Goal: Task Accomplishment & Management: Complete application form

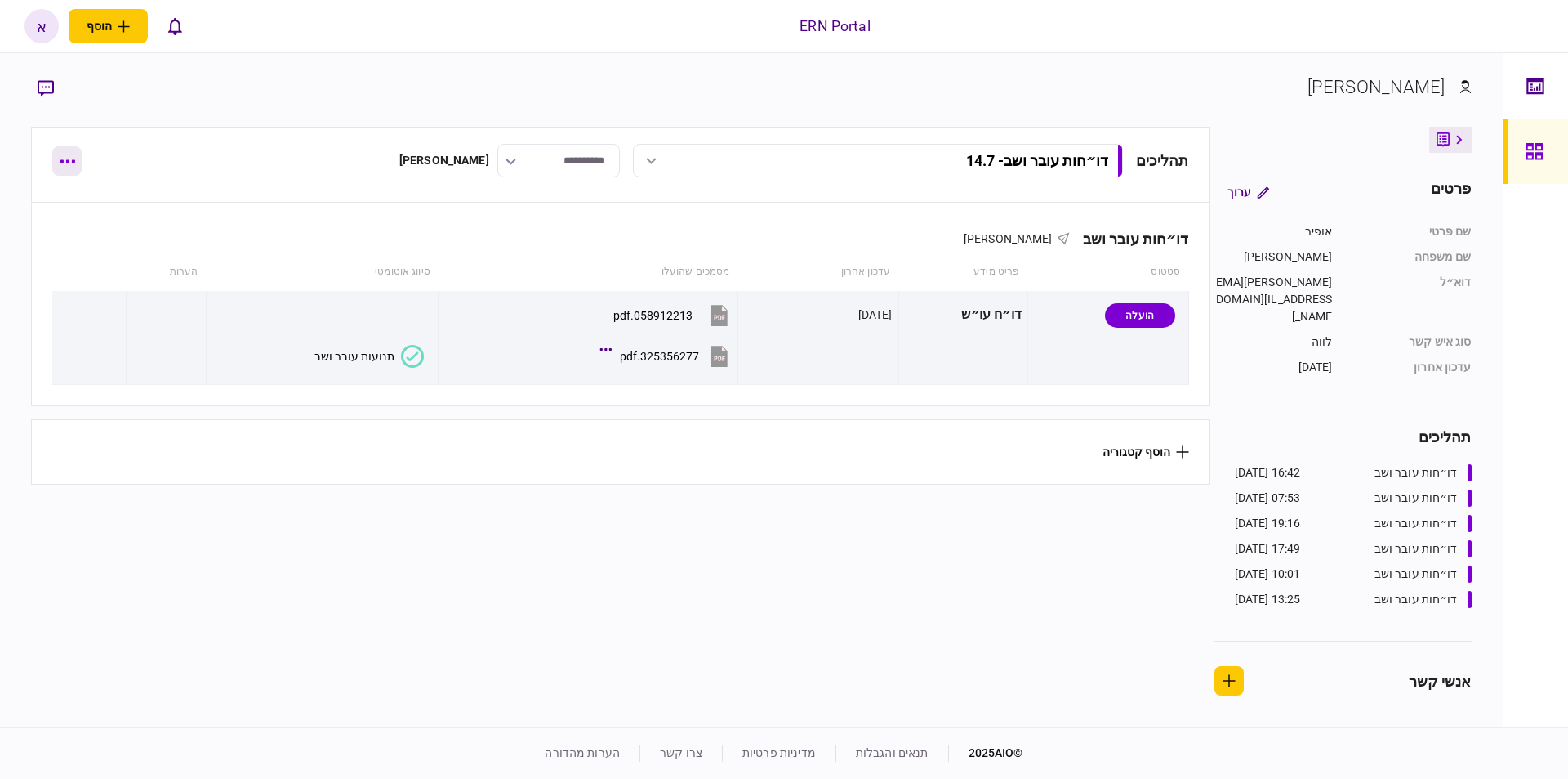
click at [75, 169] on button "button" at bounding box center [67, 160] width 30 height 30
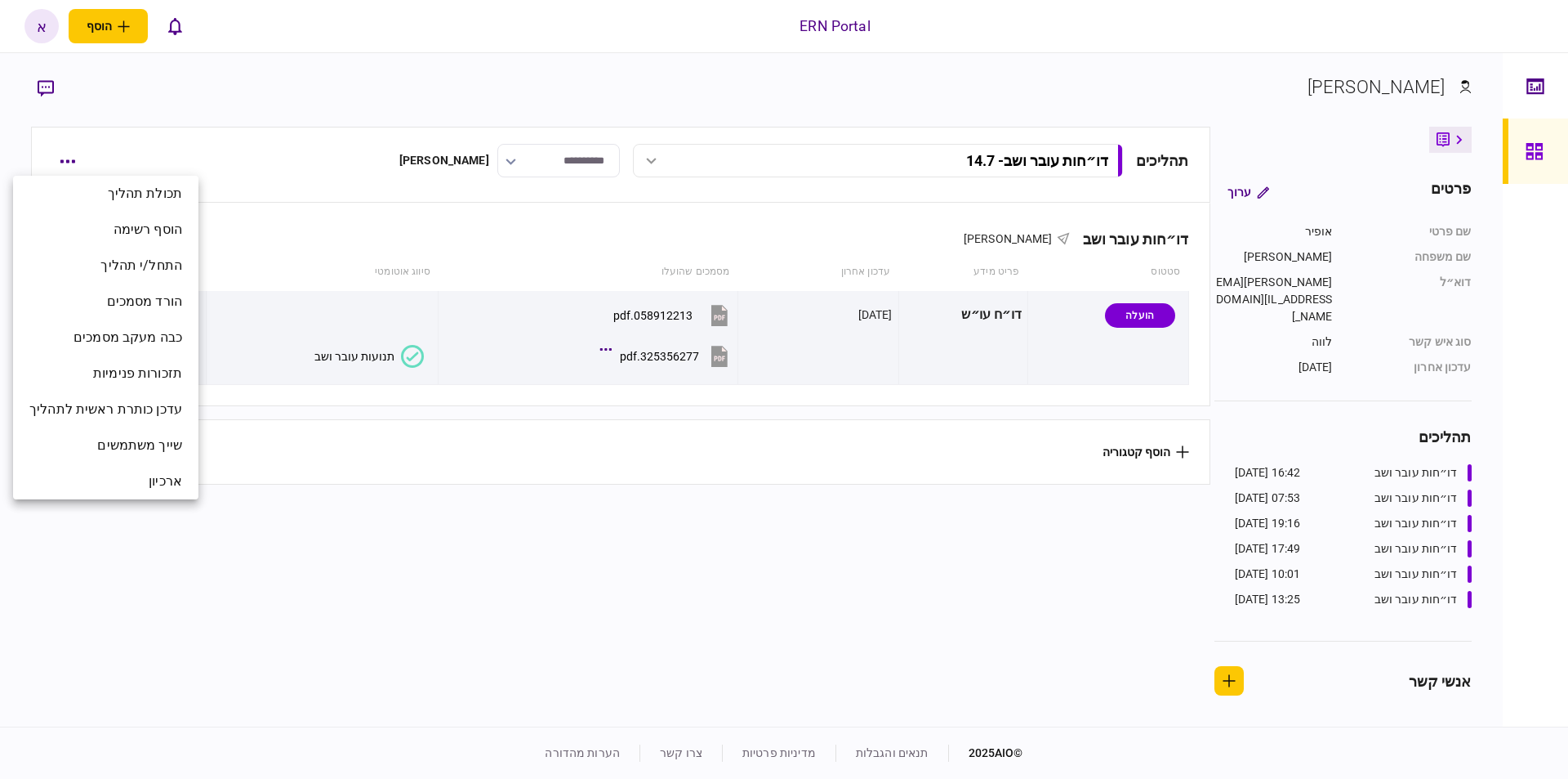
click at [315, 116] on div at bounding box center [784, 389] width 1568 height 779
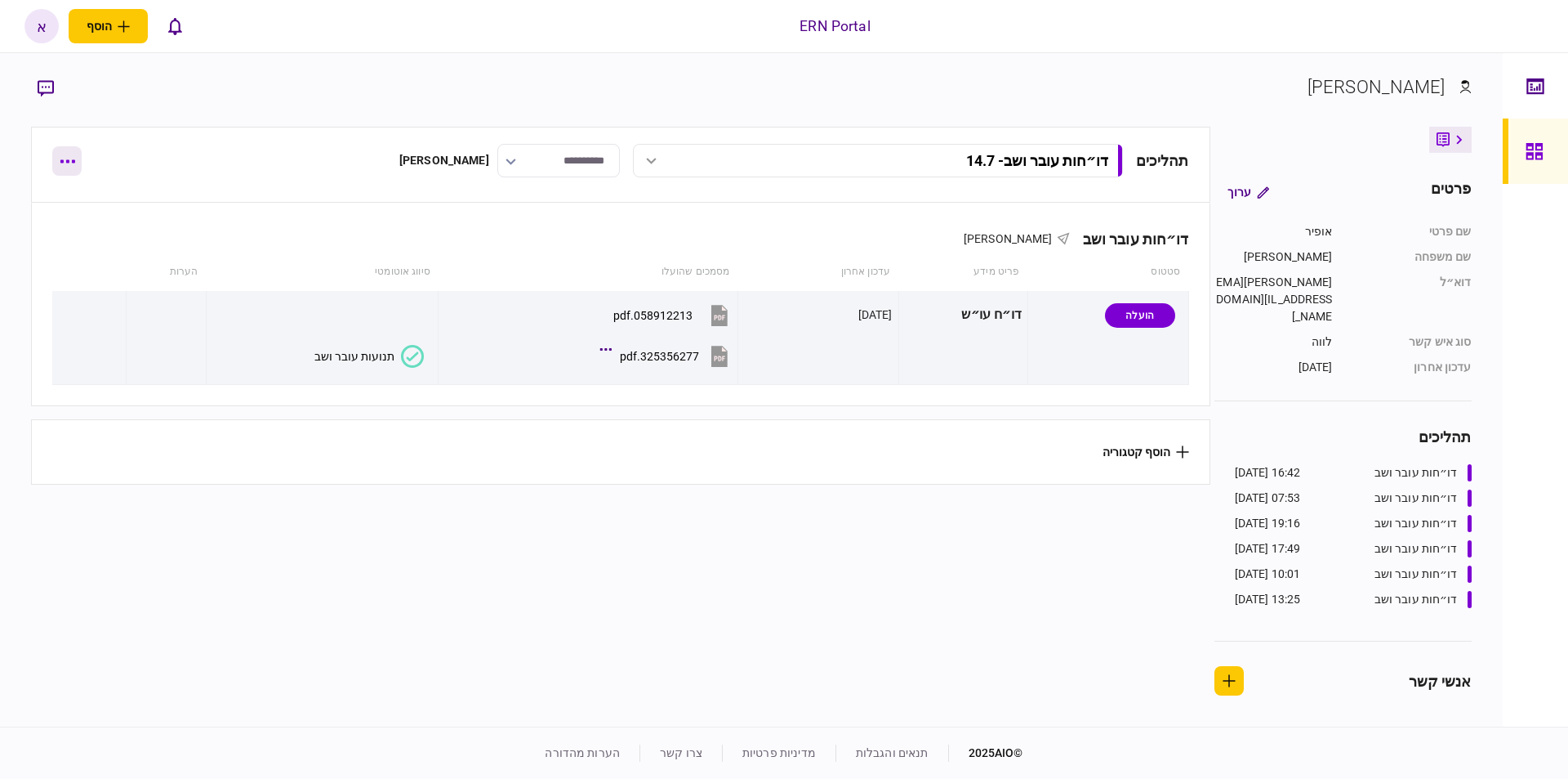
click at [75, 158] on button "button" at bounding box center [67, 160] width 30 height 30
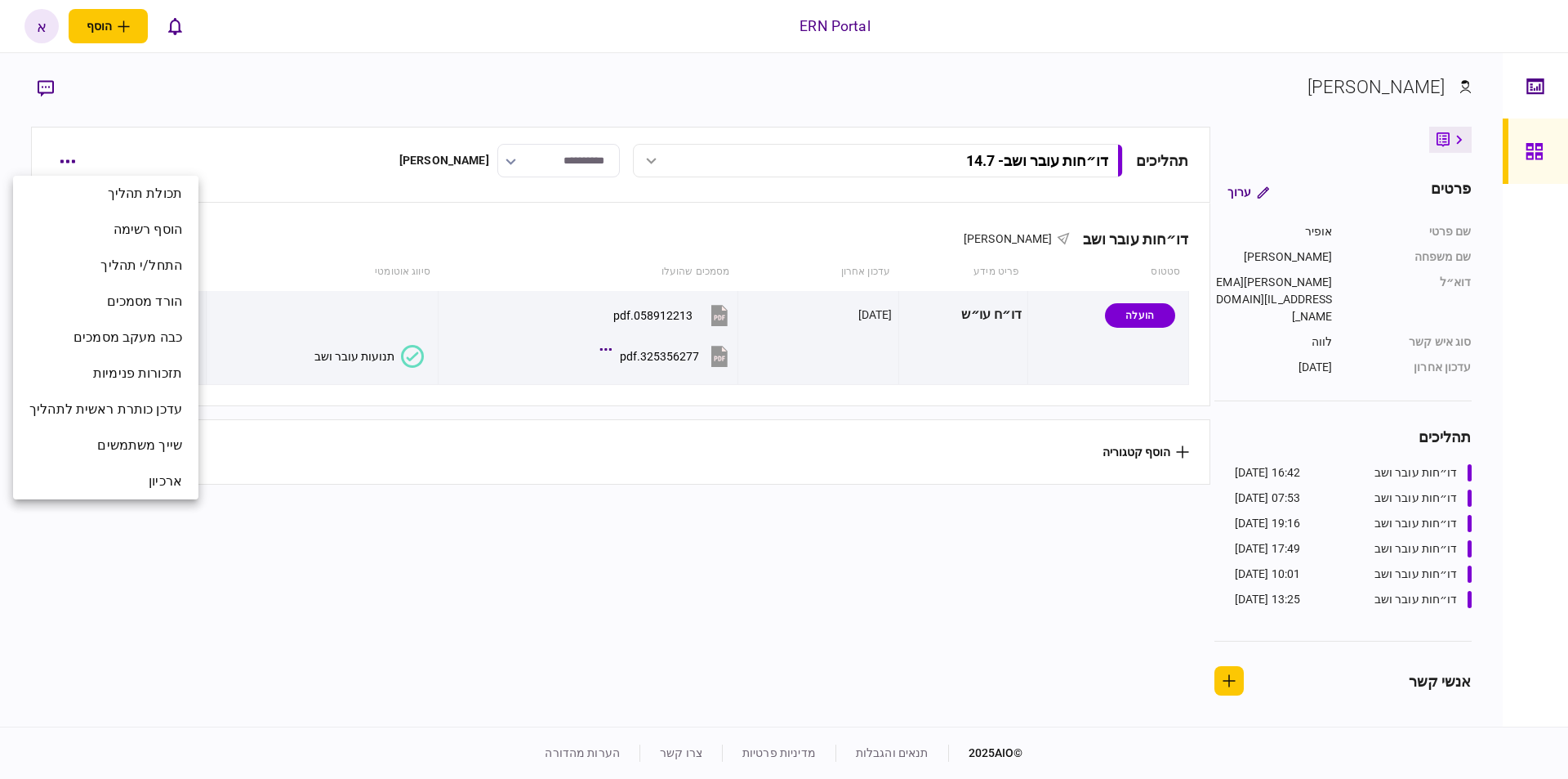
click at [332, 114] on div at bounding box center [784, 389] width 1568 height 779
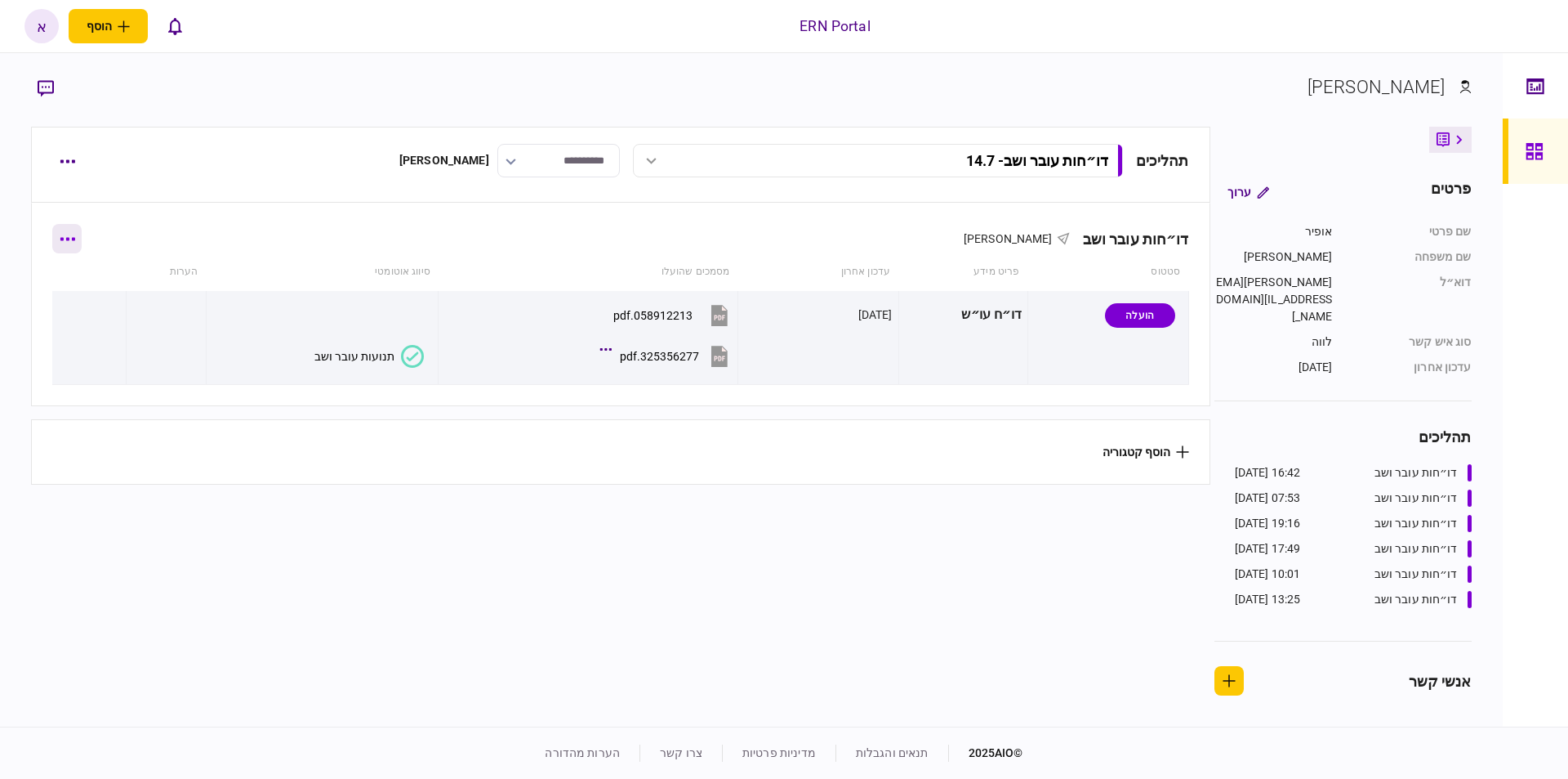
click at [69, 251] on button "button" at bounding box center [67, 239] width 30 height 30
click at [269, 164] on div at bounding box center [784, 389] width 1568 height 779
click at [60, 166] on button "button" at bounding box center [67, 160] width 30 height 30
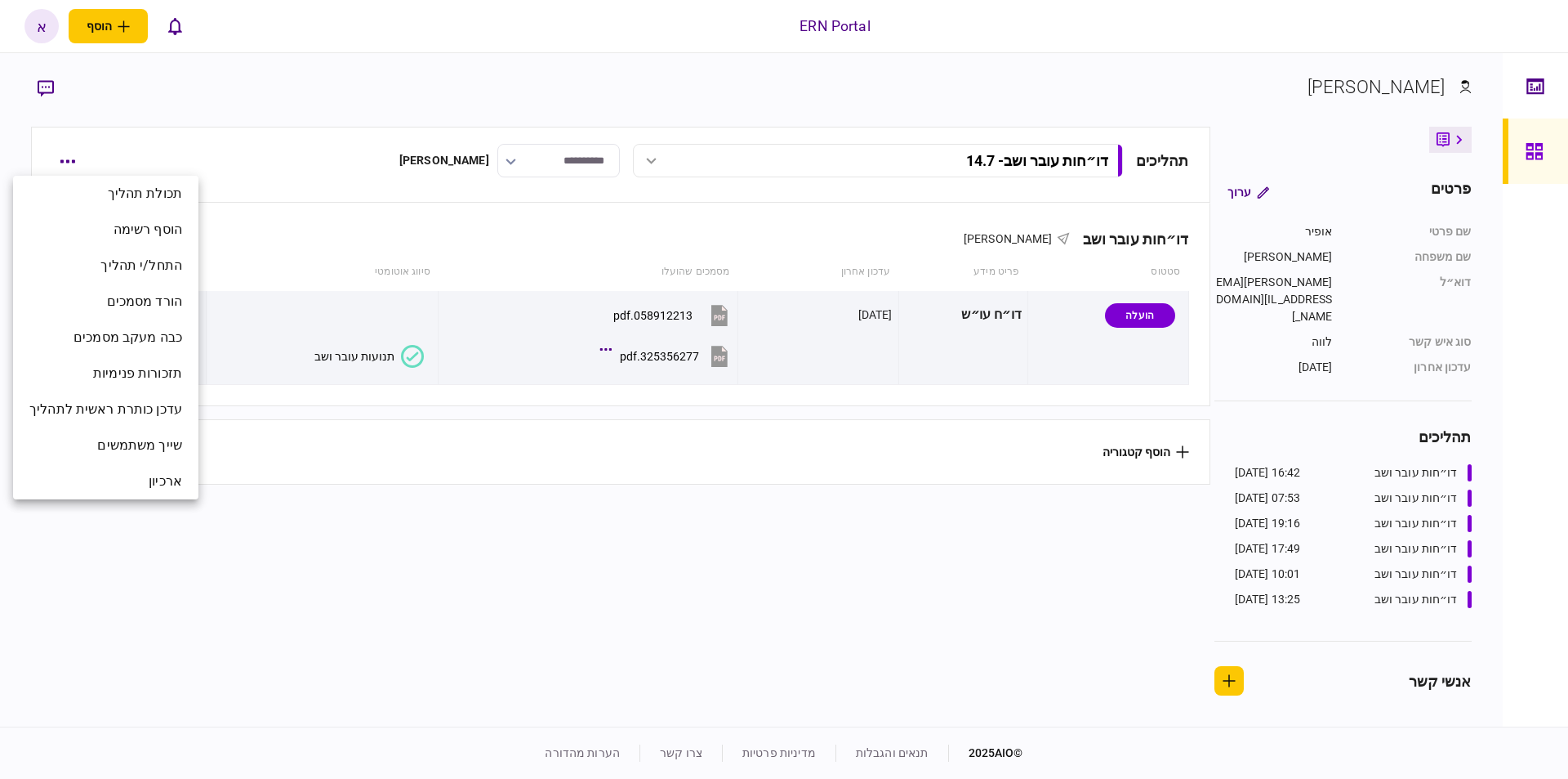
click at [258, 666] on div at bounding box center [784, 389] width 1568 height 779
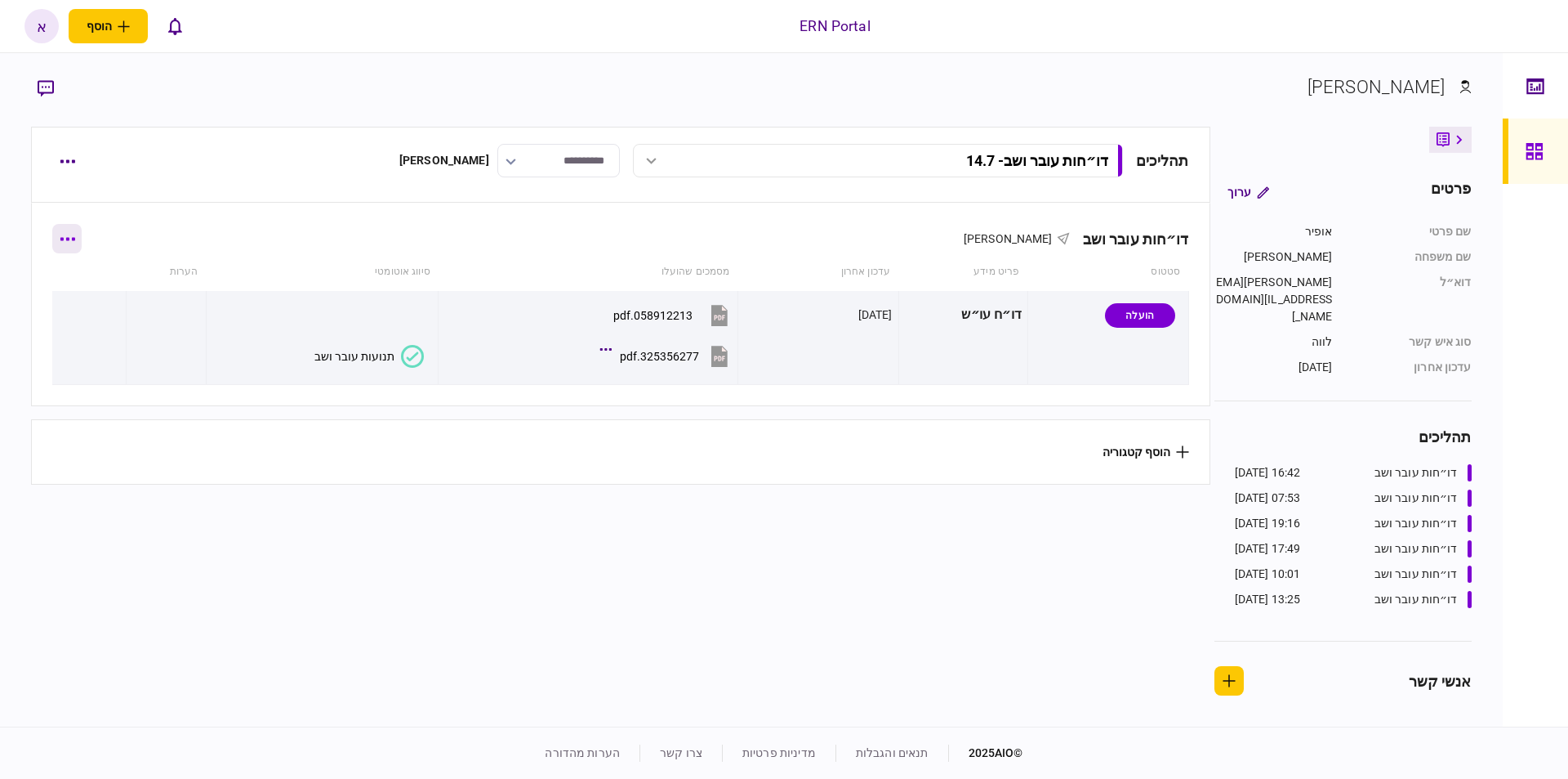
click at [77, 245] on button "button" at bounding box center [67, 239] width 30 height 30
click at [185, 508] on div at bounding box center [784, 389] width 1568 height 779
click at [59, 159] on icon "button" at bounding box center [67, 161] width 15 height 5
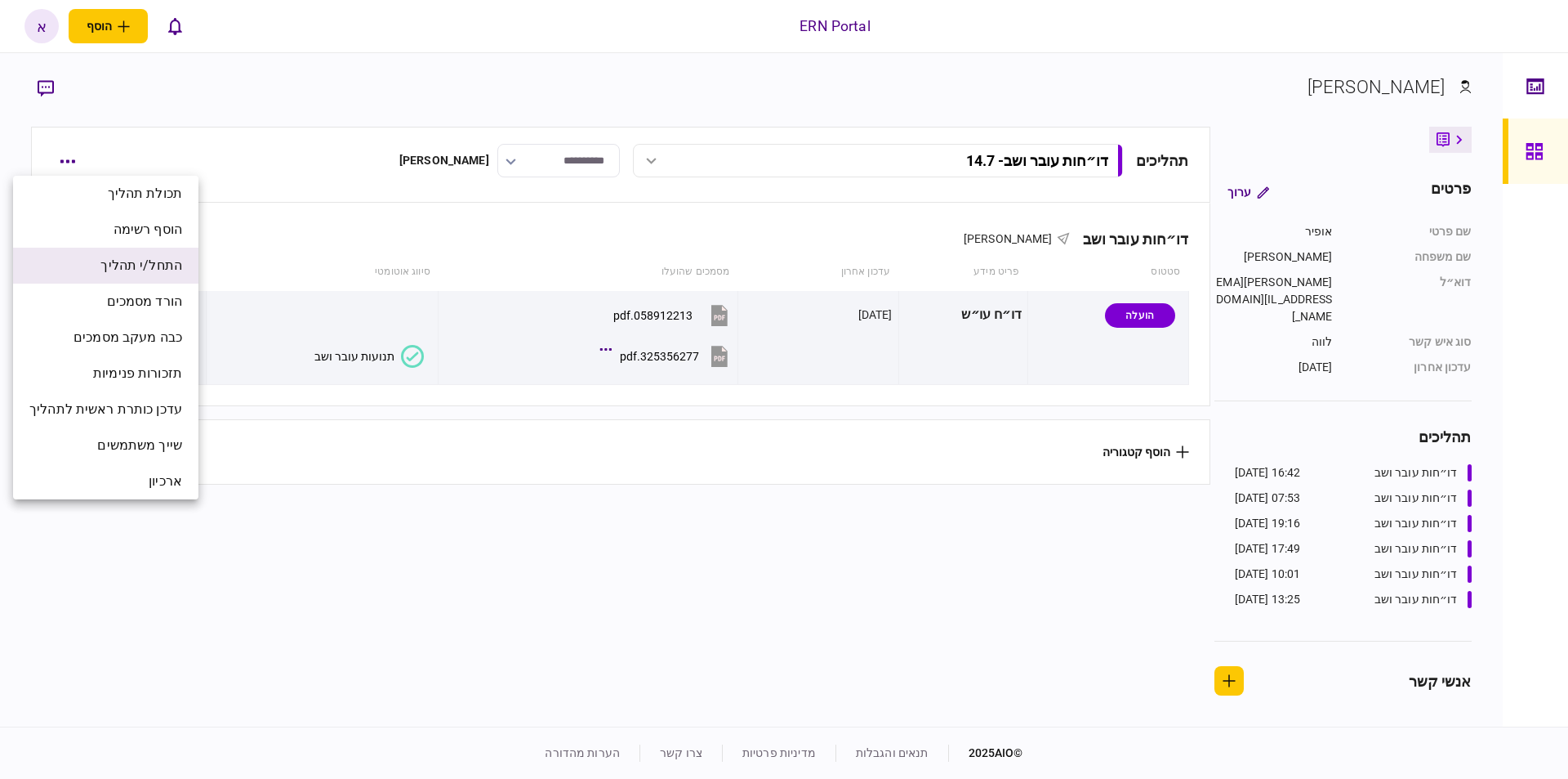
click at [101, 258] on li "התחל/י תהליך" at bounding box center [106, 266] width 185 height 36
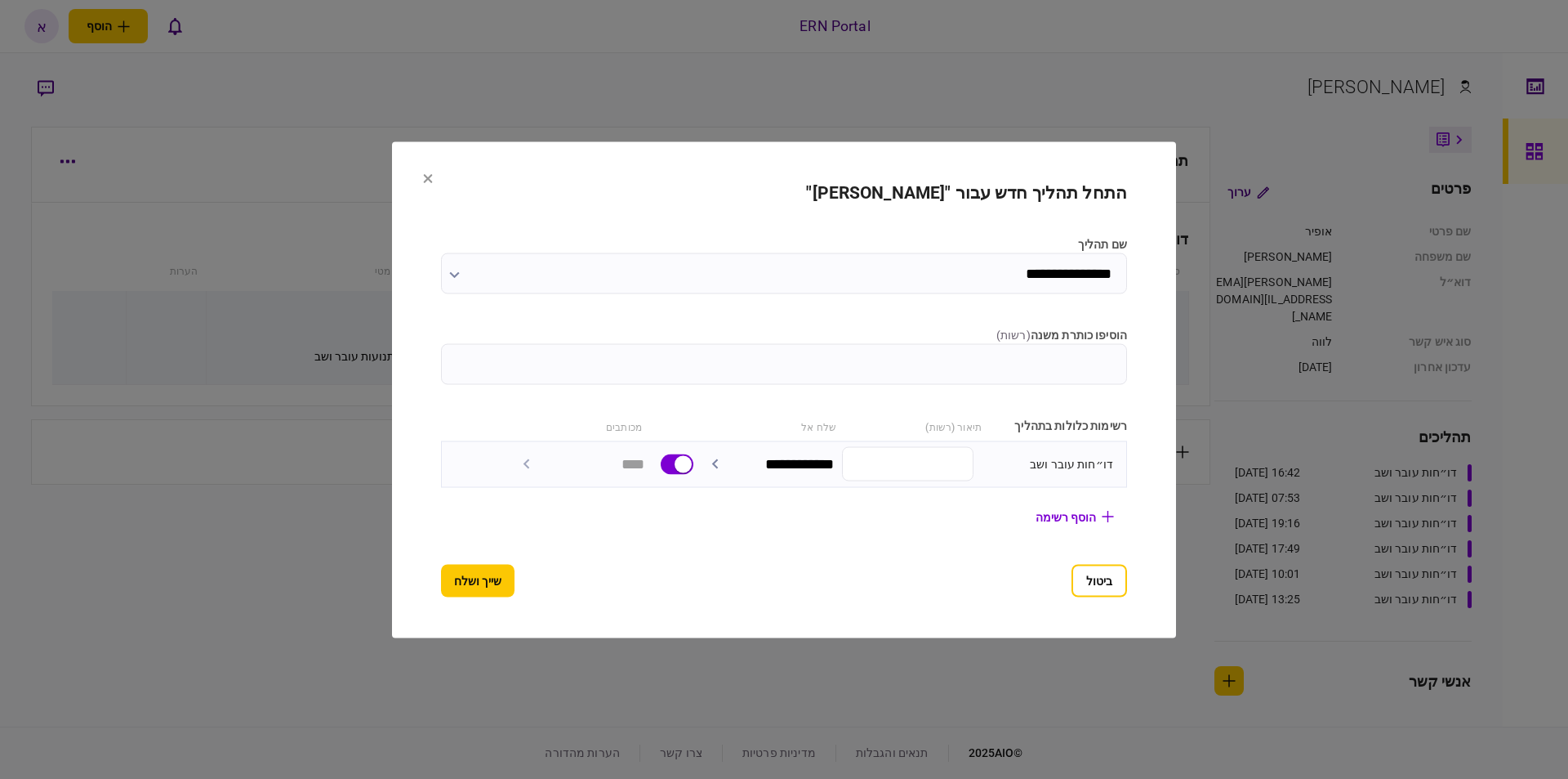
click at [947, 353] on input "הוסיפו כותרת משנה ( רשות )" at bounding box center [784, 363] width 686 height 41
type input "*******"
click at [491, 596] on button "שייך ושלח" at bounding box center [478, 580] width 74 height 32
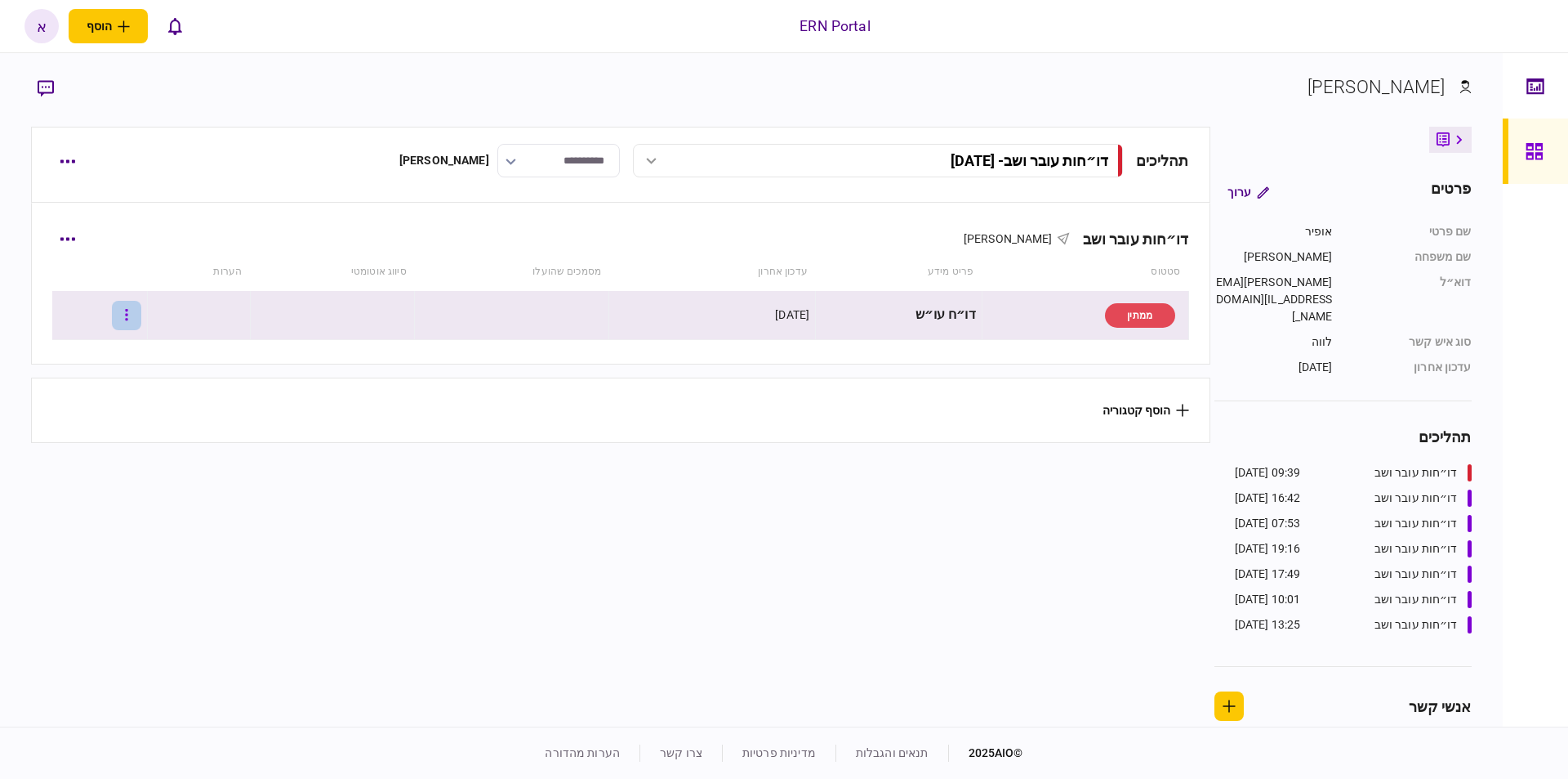
click at [135, 315] on button "button" at bounding box center [126, 315] width 30 height 30
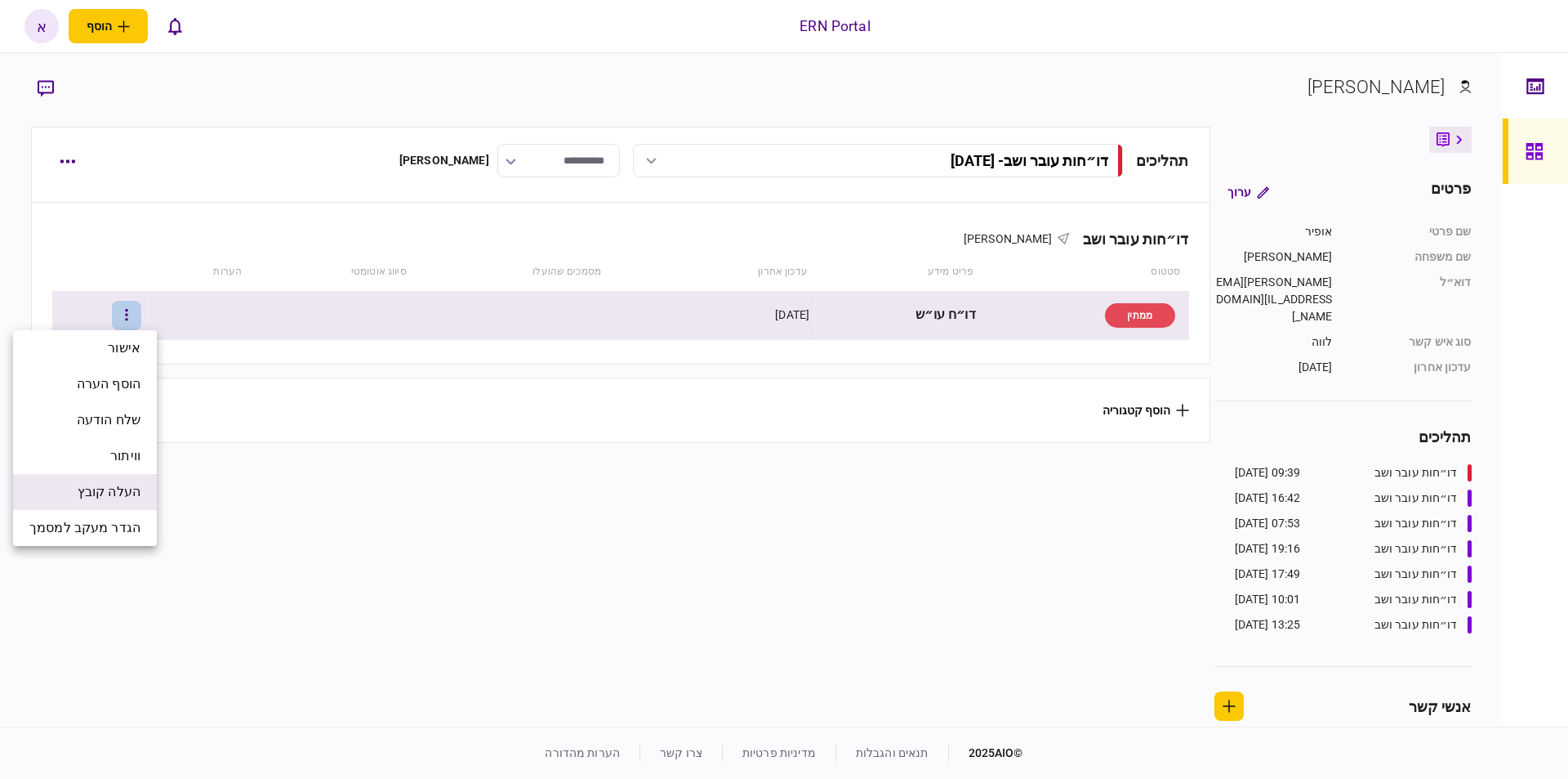
click at [116, 493] on span "העלה קובץ" at bounding box center [109, 492] width 63 height 20
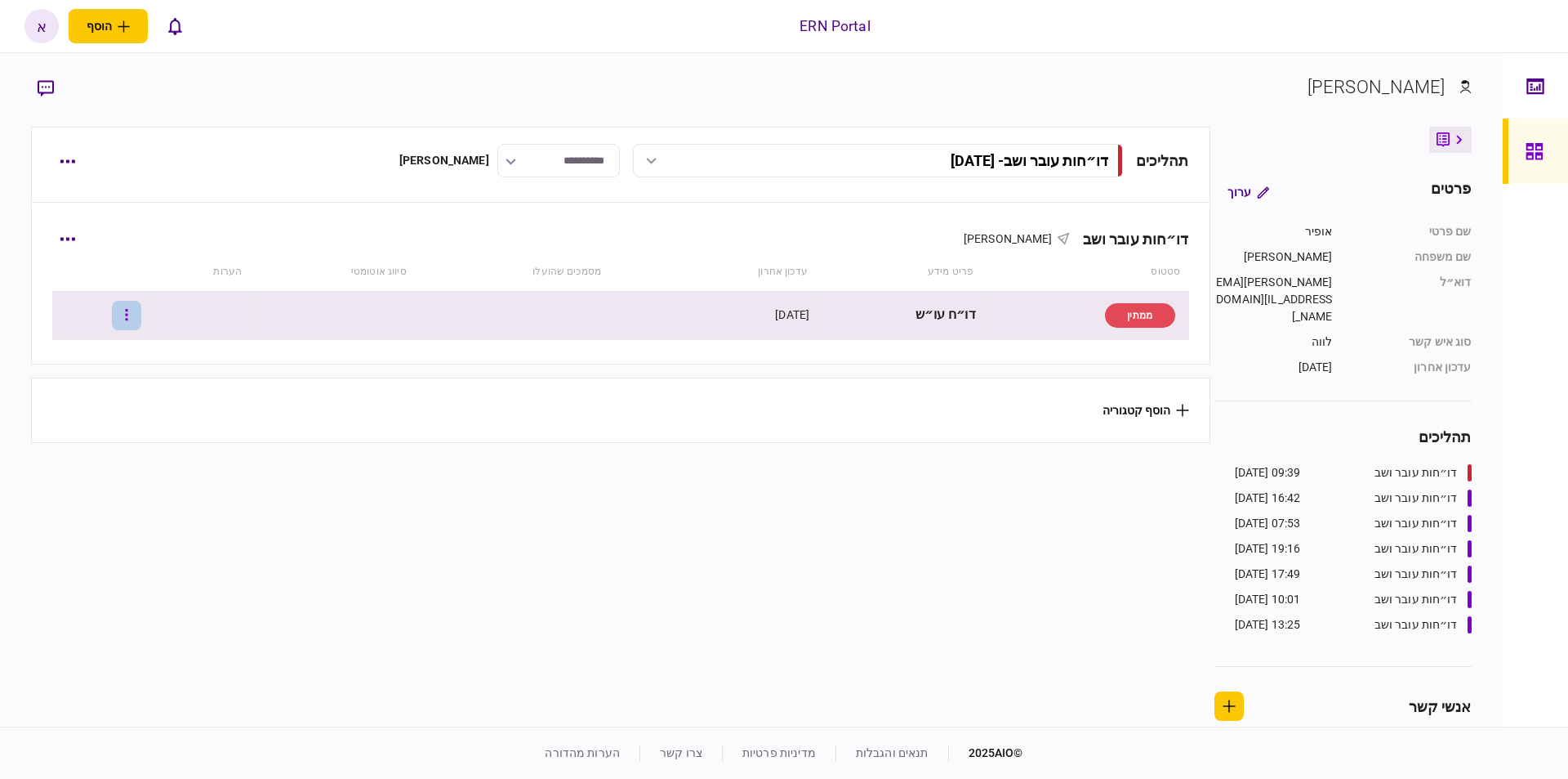
click at [141, 315] on button "button" at bounding box center [126, 315] width 30 height 30
click at [316, 487] on div at bounding box center [784, 389] width 1568 height 779
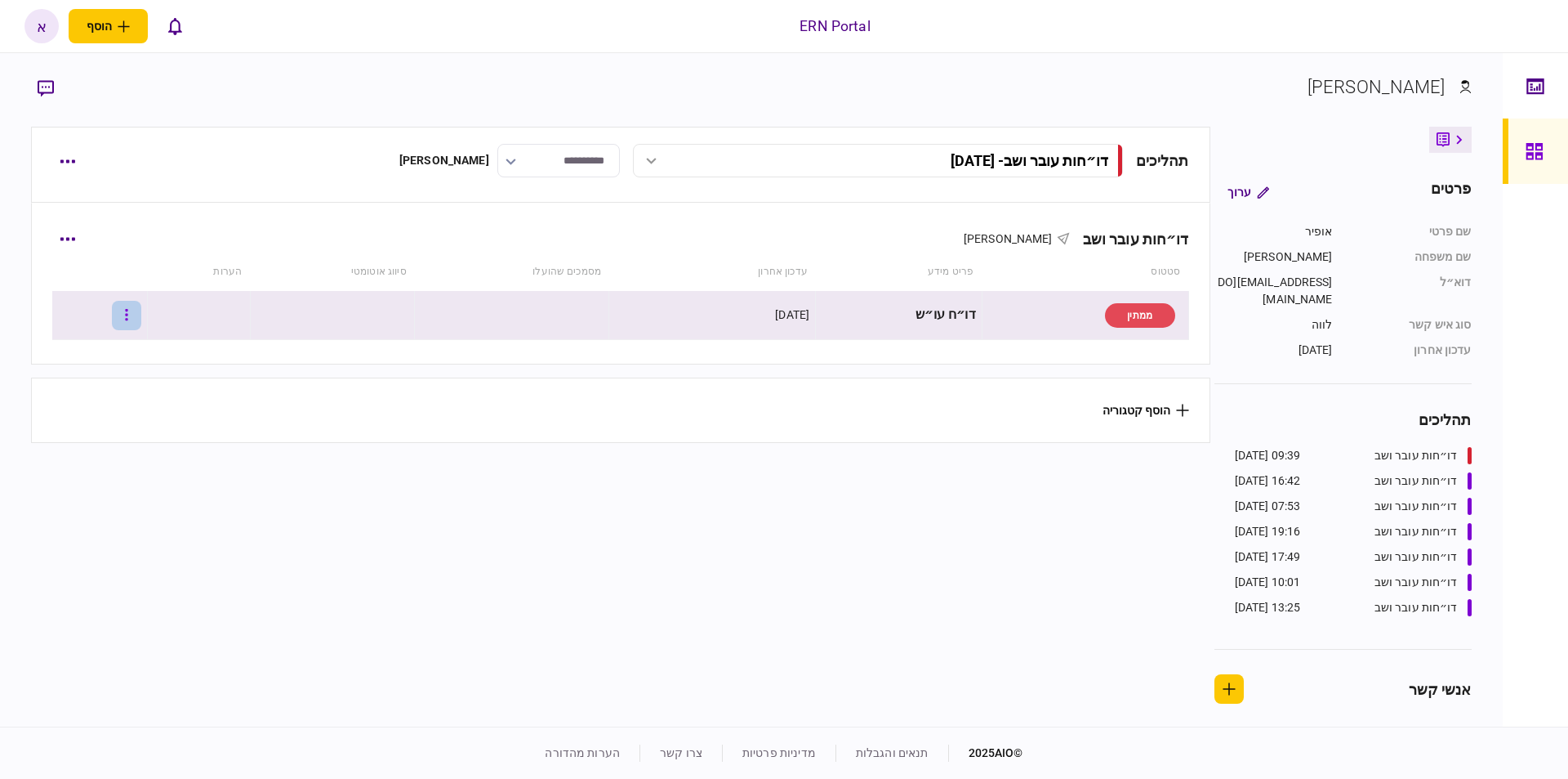
click at [128, 311] on icon "button" at bounding box center [127, 314] width 4 height 15
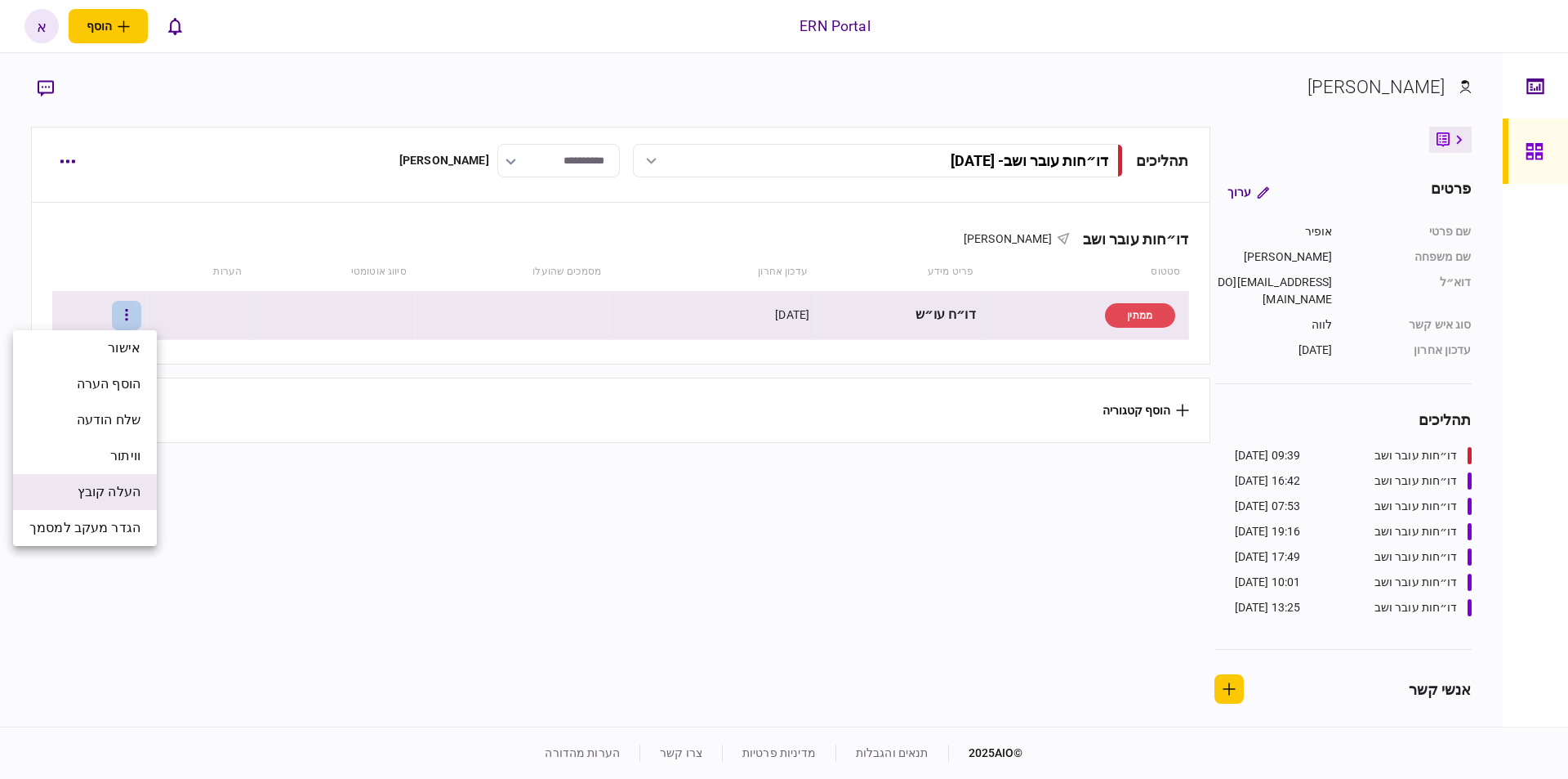
click at [139, 484] on span "העלה קובץ" at bounding box center [109, 492] width 63 height 20
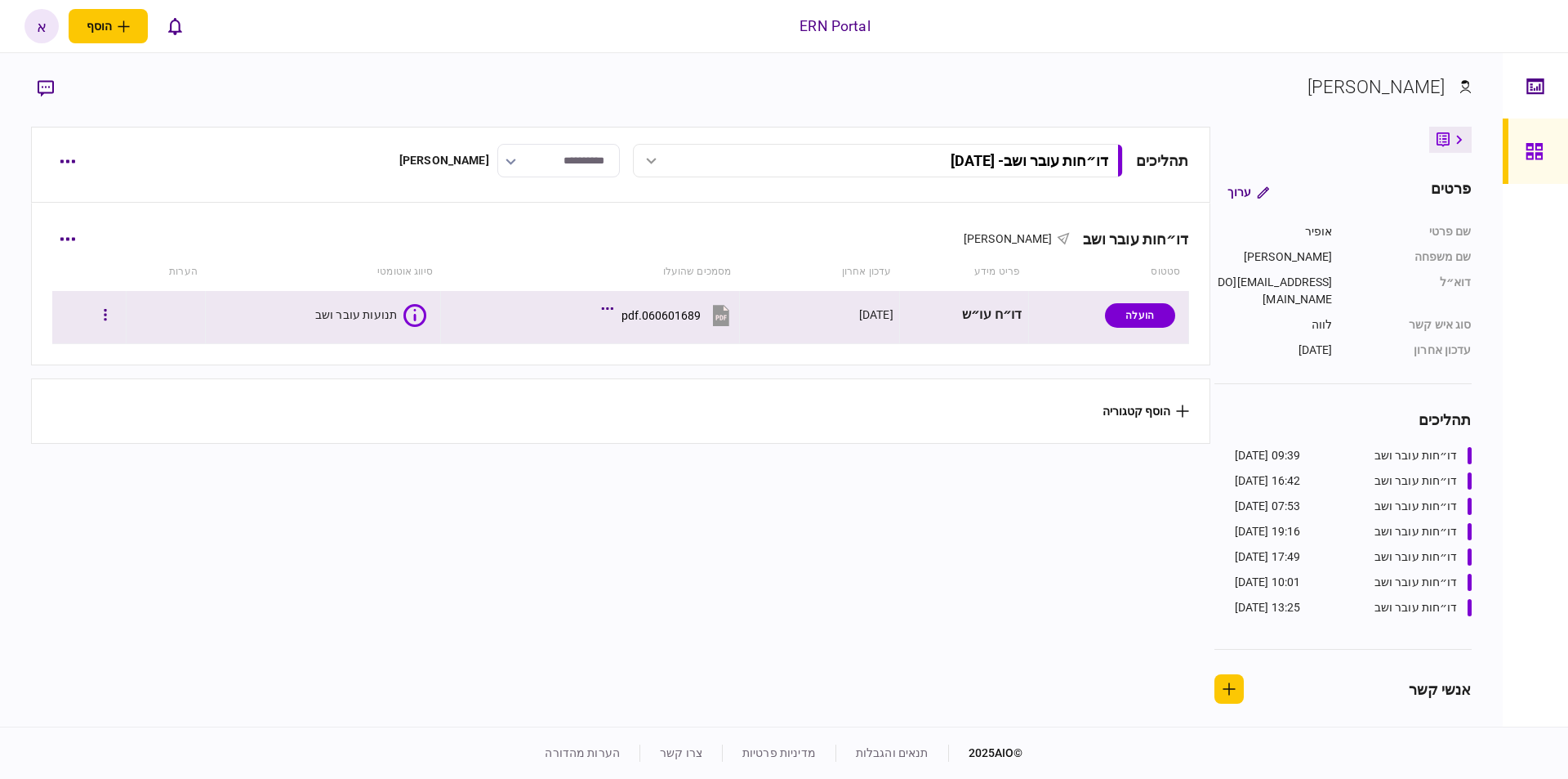
click at [414, 315] on icon at bounding box center [415, 315] width 3 height 13
click at [408, 313] on text "2/3" at bounding box center [412, 315] width 14 height 11
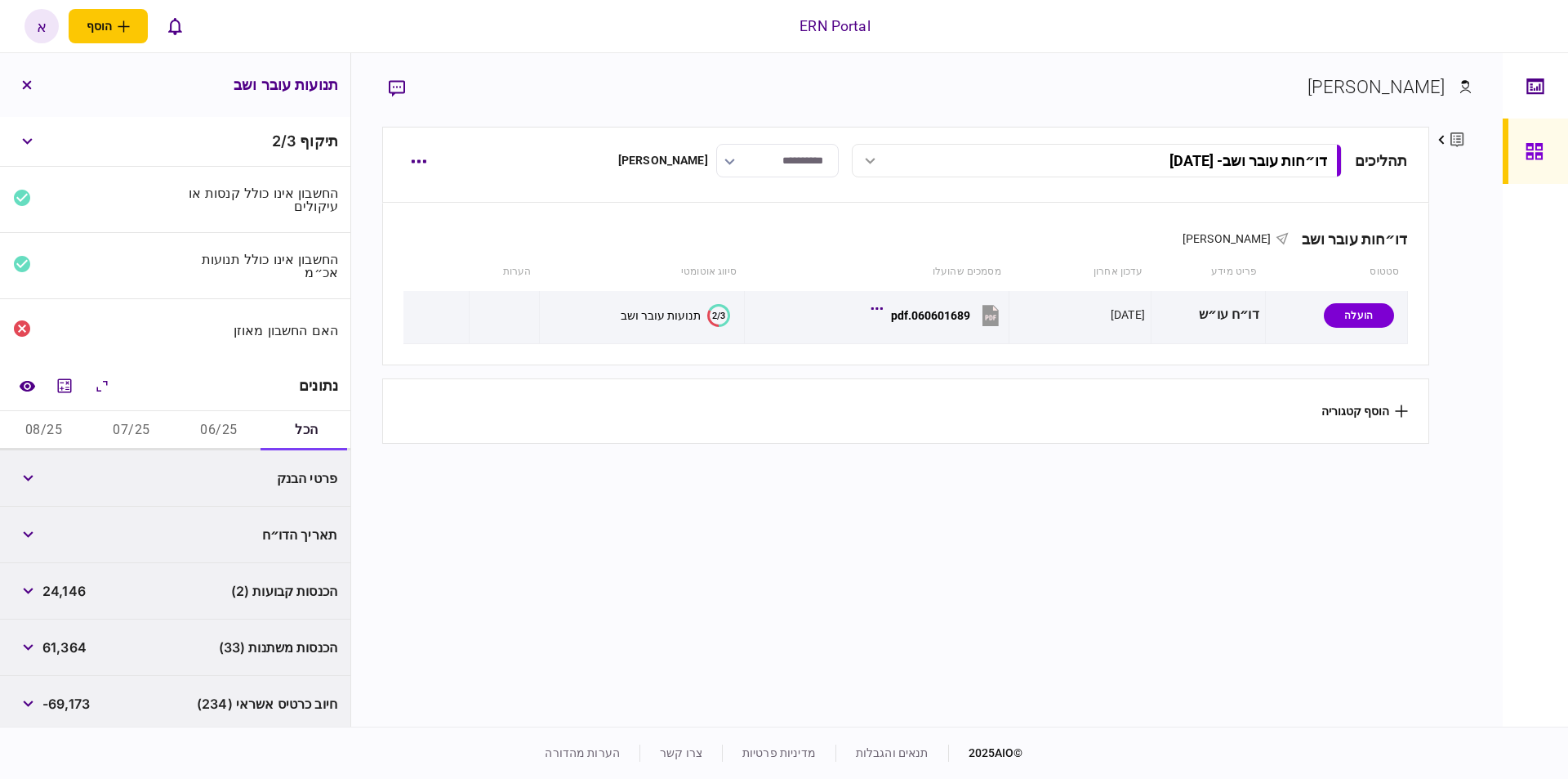
click at [215, 439] on button "06/25" at bounding box center [219, 430] width 87 height 40
click at [31, 476] on icon "button" at bounding box center [27, 477] width 10 height 6
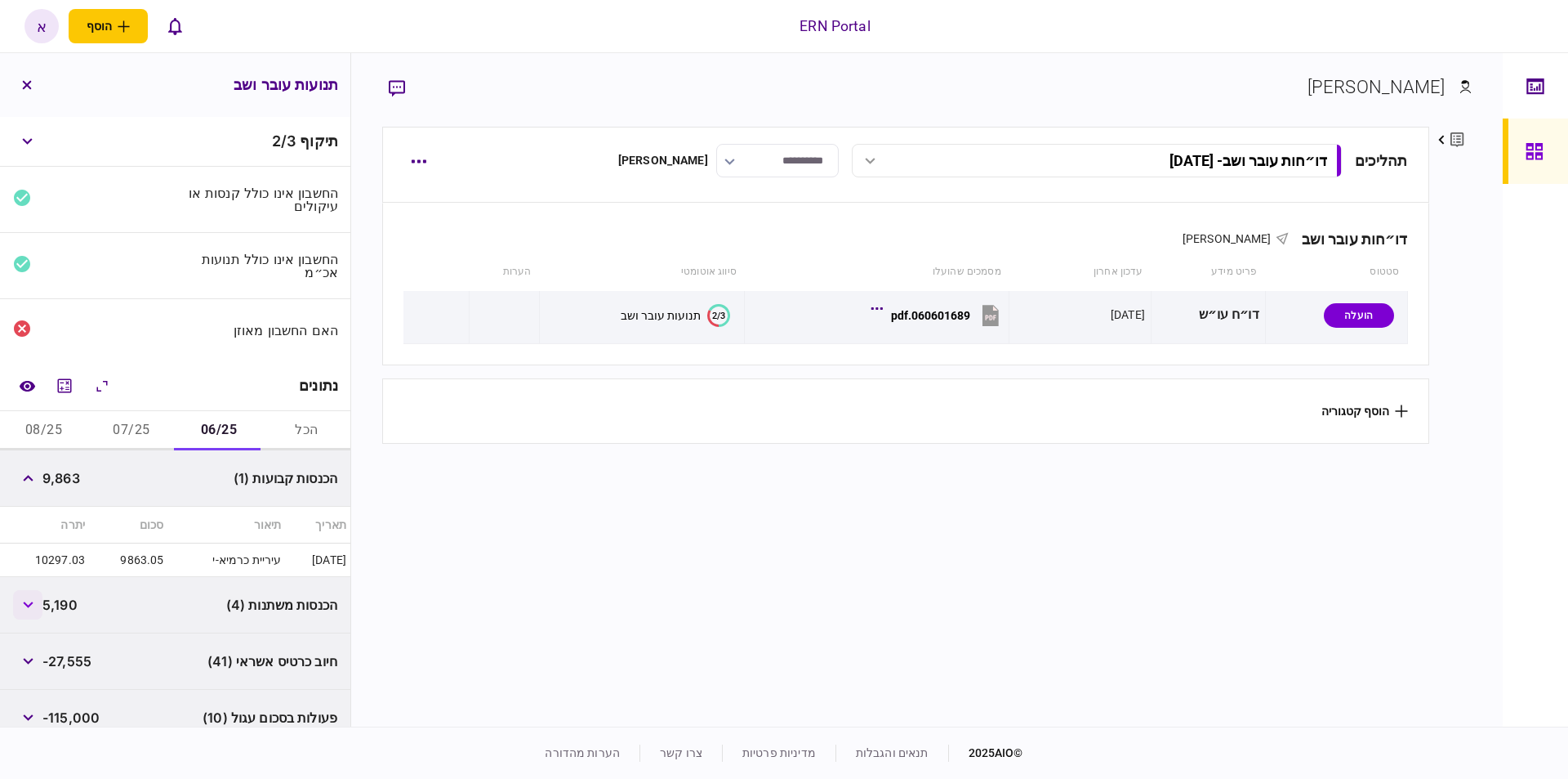
click at [23, 606] on button "button" at bounding box center [28, 604] width 30 height 30
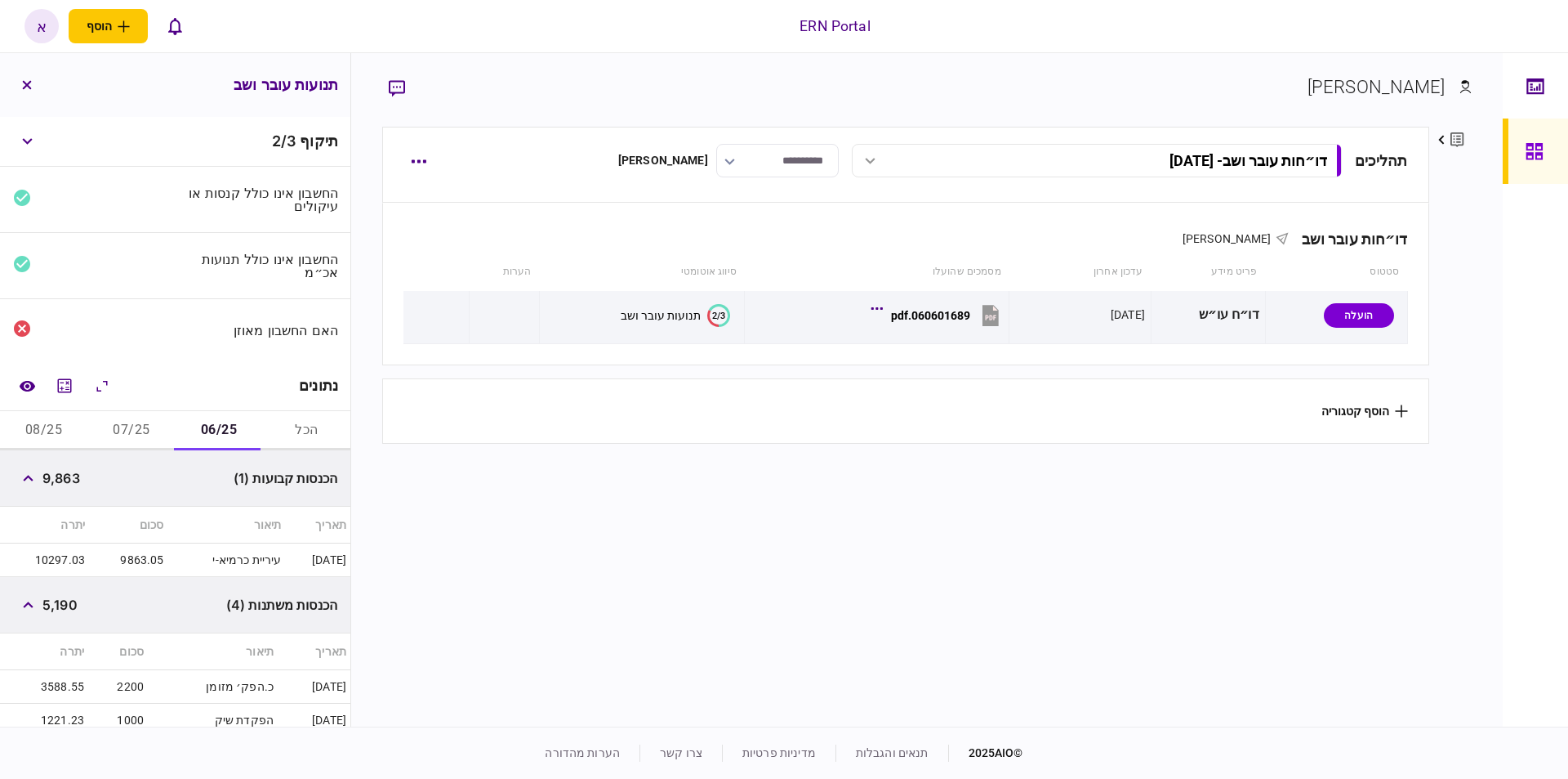
scroll to position [278, 0]
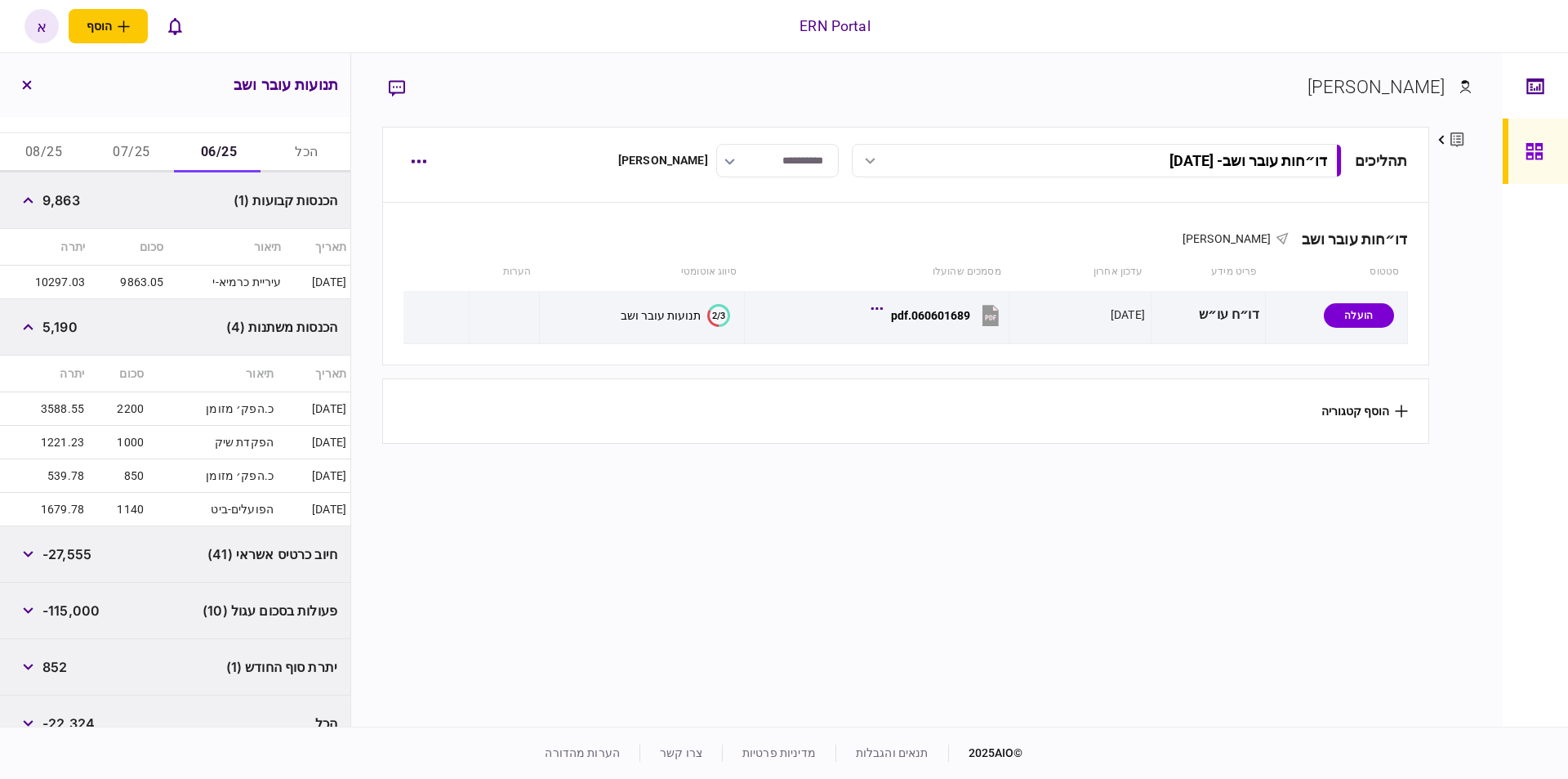
click at [132, 156] on button "07/25" at bounding box center [131, 153] width 87 height 40
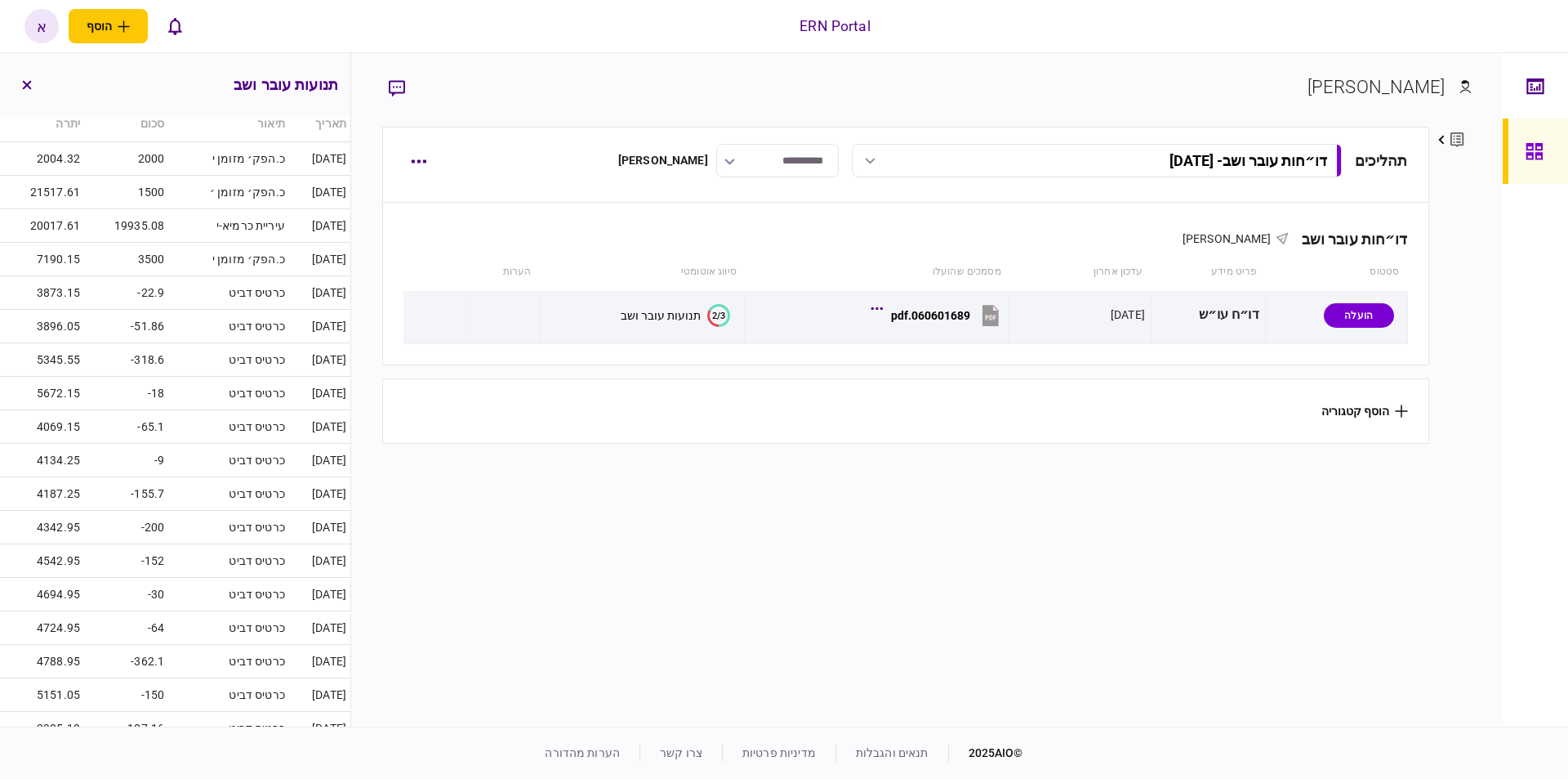
scroll to position [0, 0]
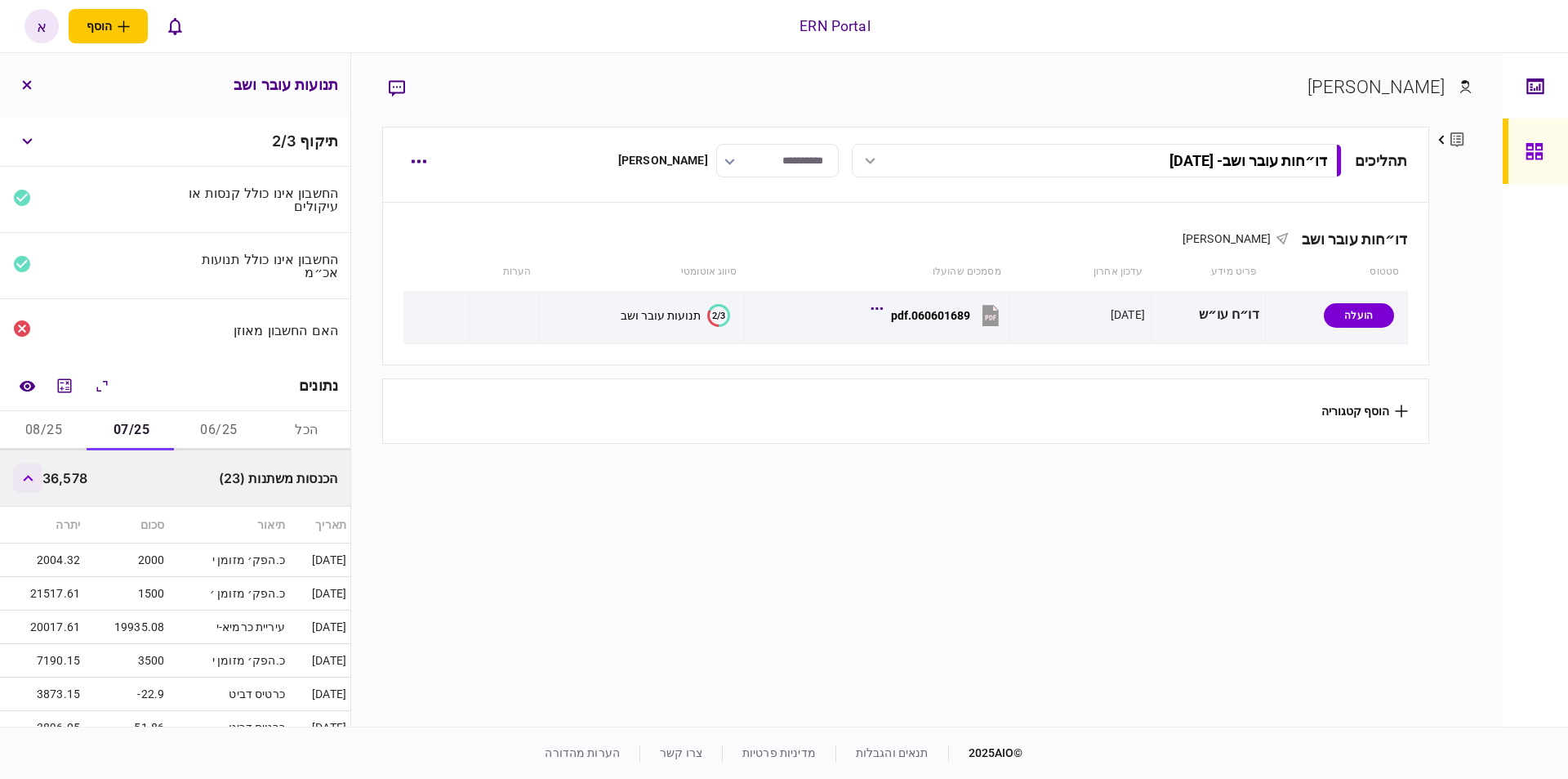
click at [33, 479] on button "button" at bounding box center [28, 478] width 30 height 30
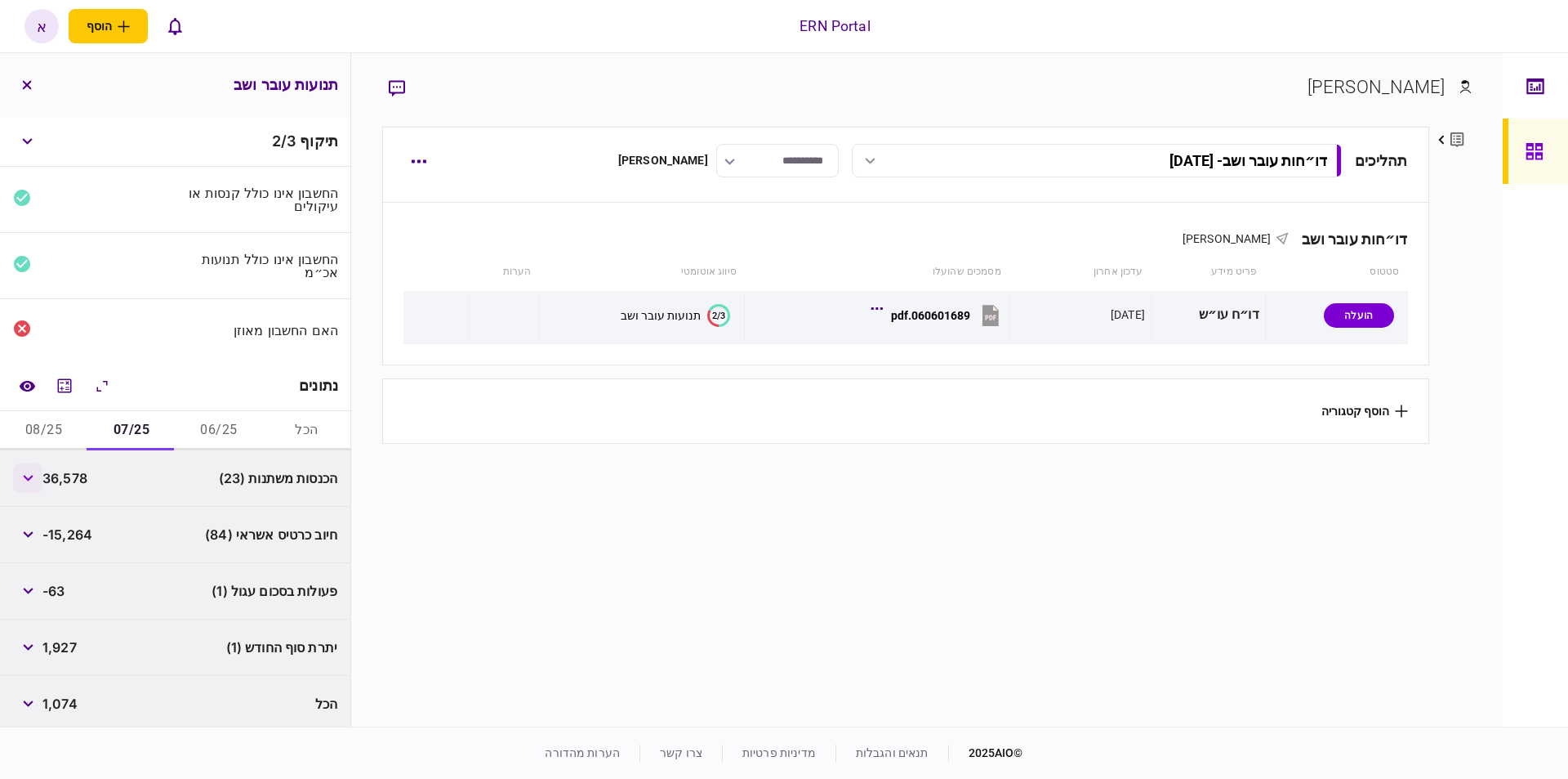
click at [28, 471] on button "button" at bounding box center [28, 478] width 30 height 30
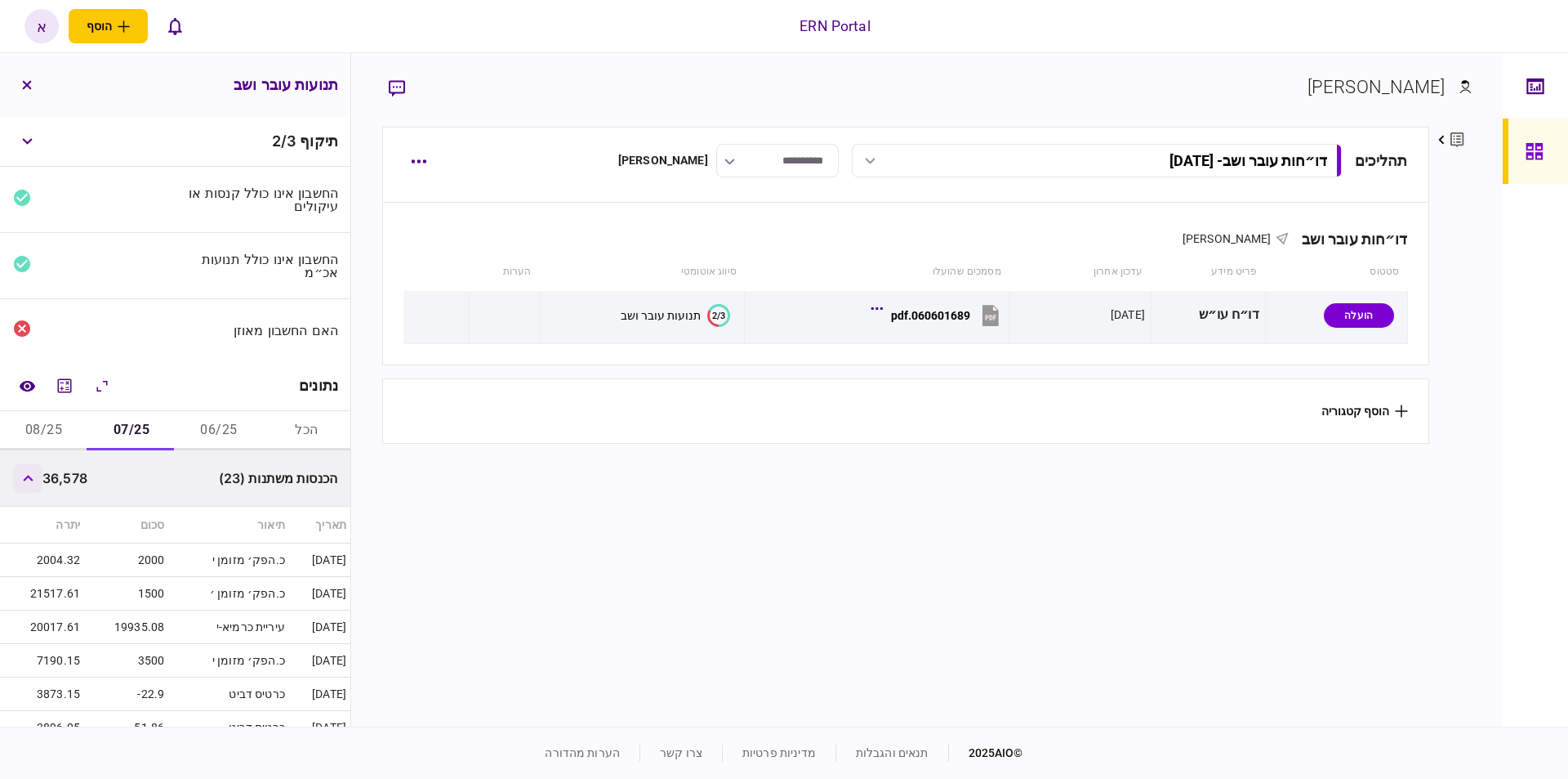
click at [31, 475] on icon "button" at bounding box center [27, 477] width 10 height 6
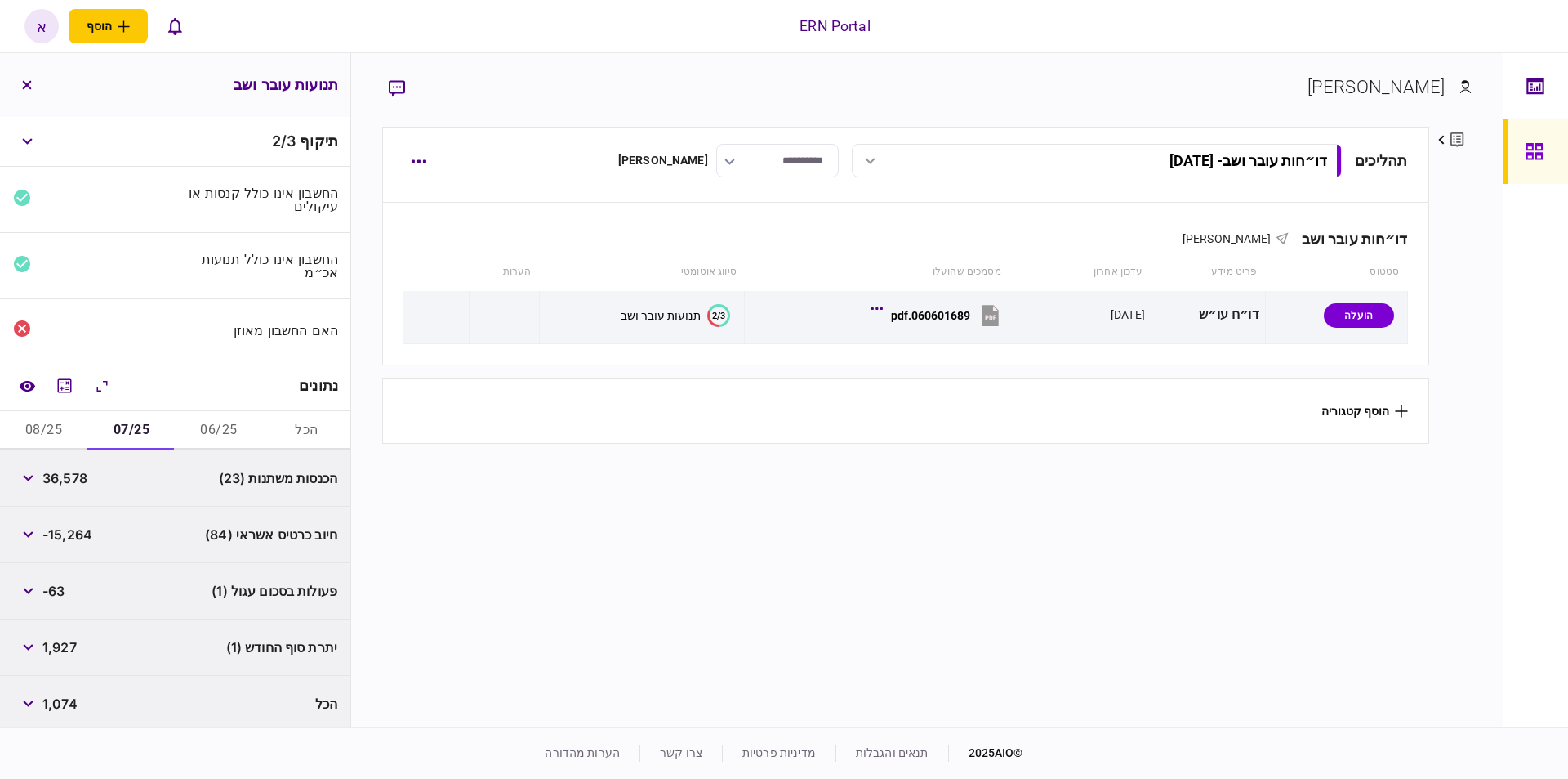
scroll to position [3, 0]
click at [29, 472] on icon "button" at bounding box center [28, 475] width 11 height 6
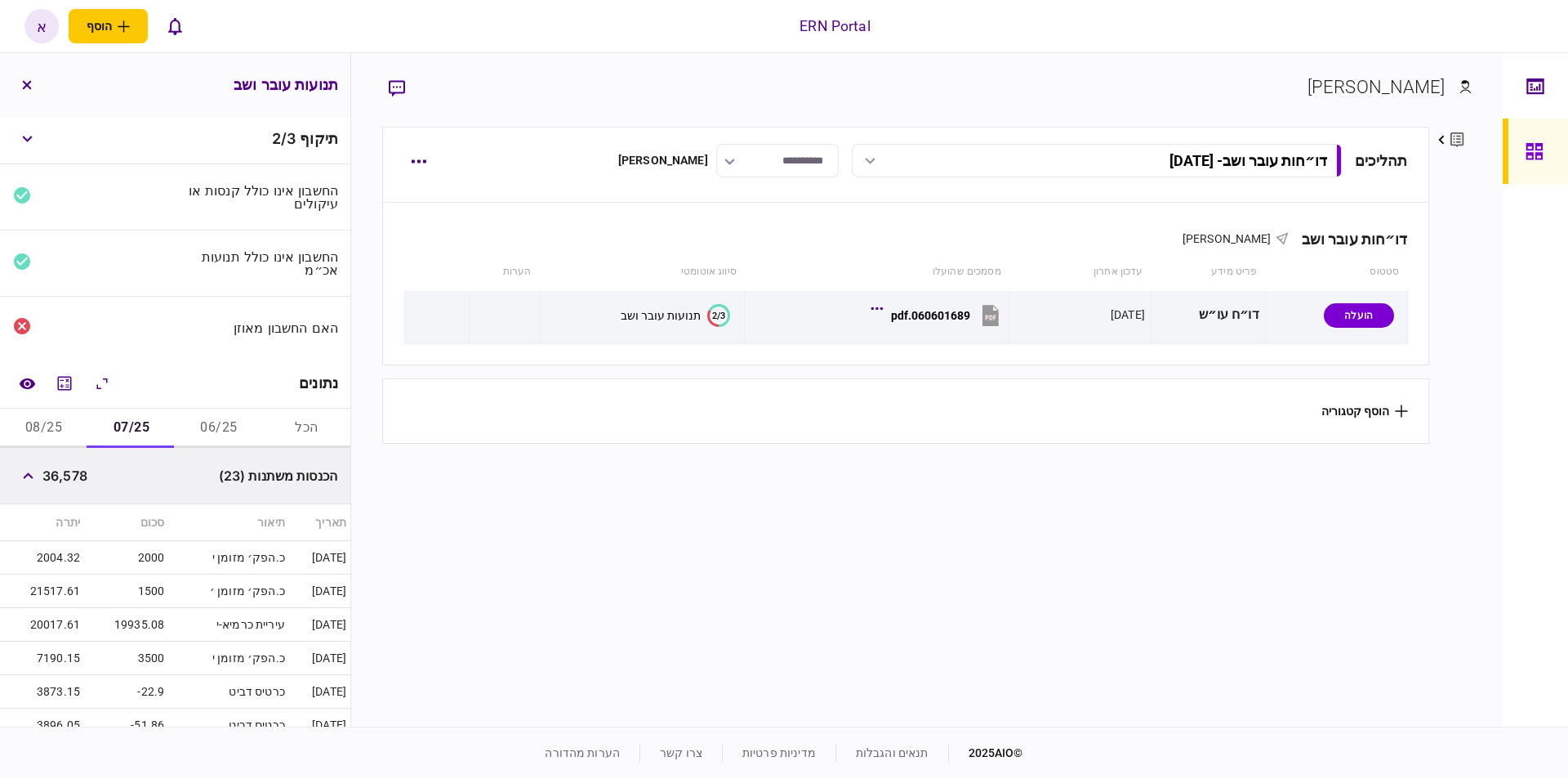
scroll to position [0, 0]
click at [84, 594] on td "21517.61" at bounding box center [41, 593] width 84 height 33
click at [75, 418] on button "08/25" at bounding box center [43, 430] width 87 height 40
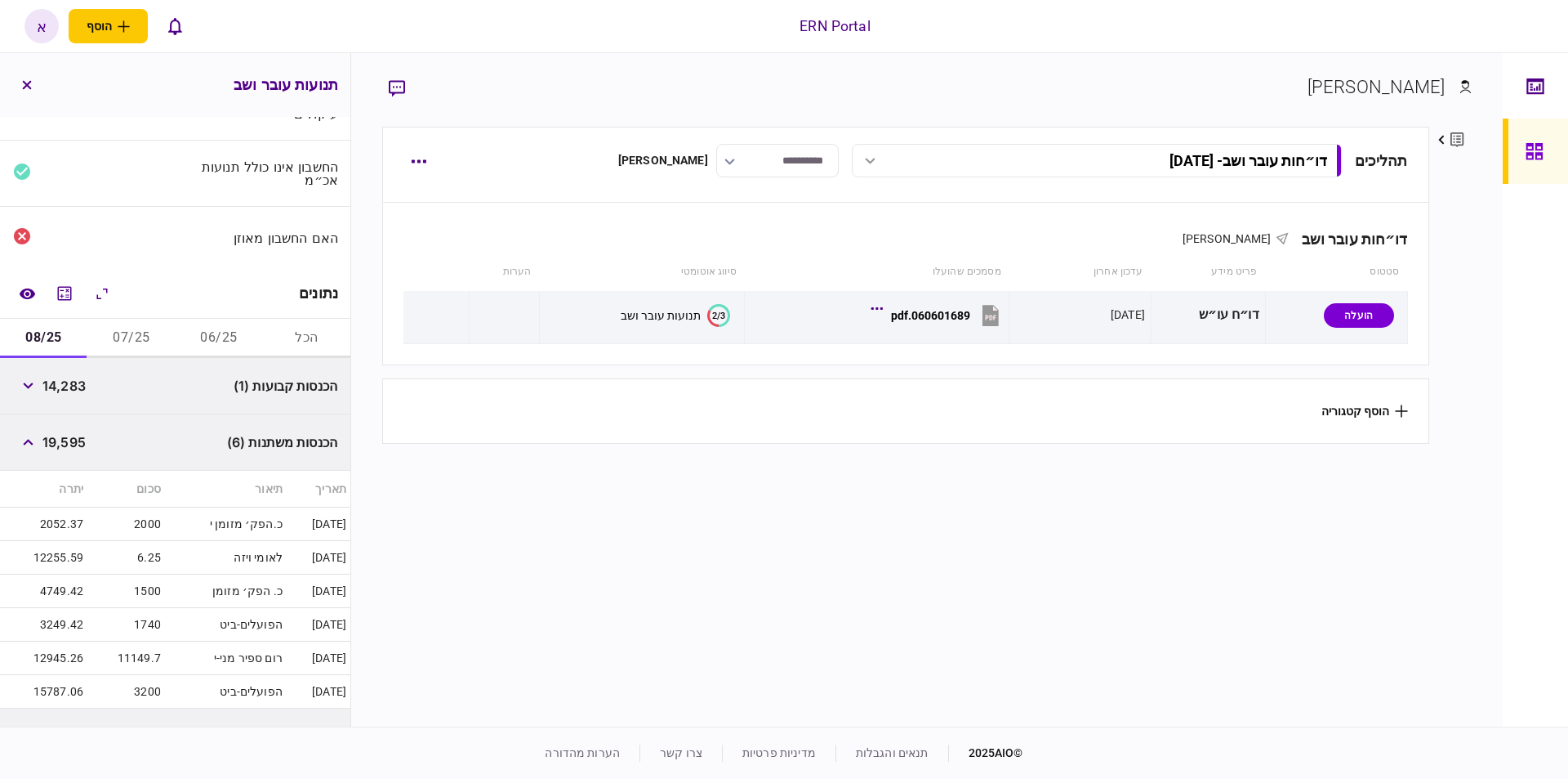
scroll to position [11, 0]
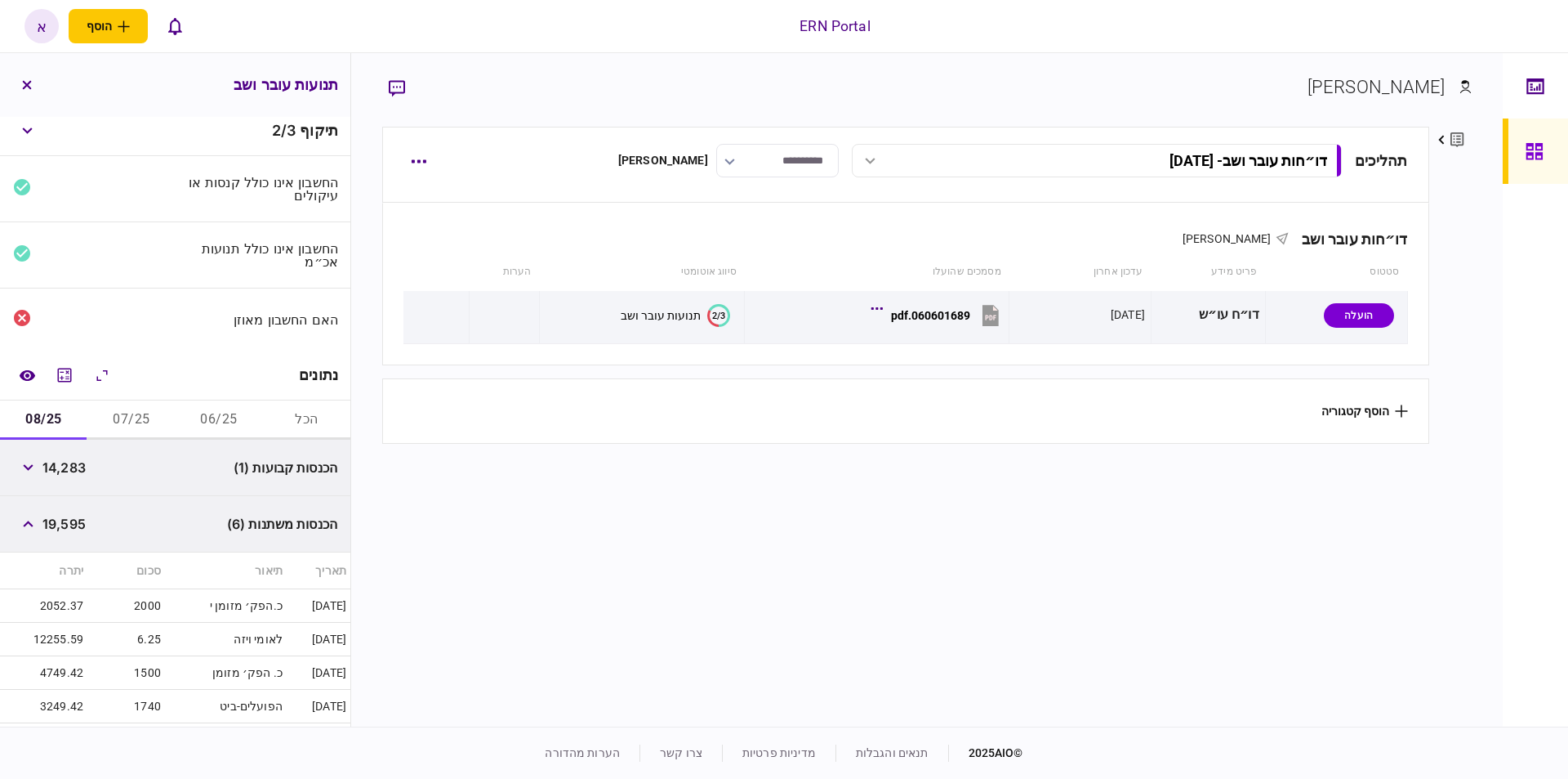
click at [77, 468] on span "14,283" at bounding box center [64, 467] width 43 height 20
click at [29, 464] on icon "button" at bounding box center [27, 466] width 10 height 6
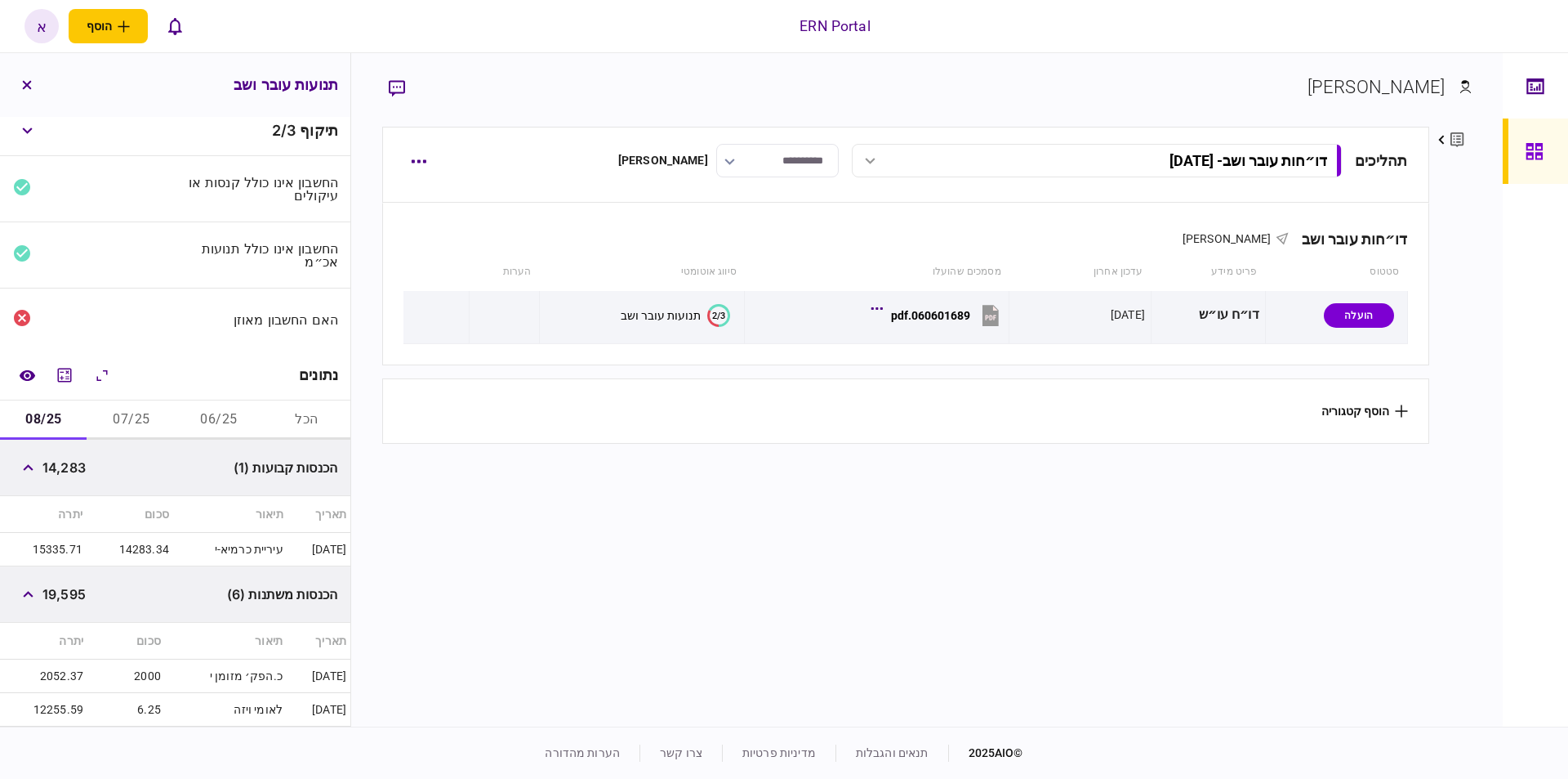
scroll to position [288, 0]
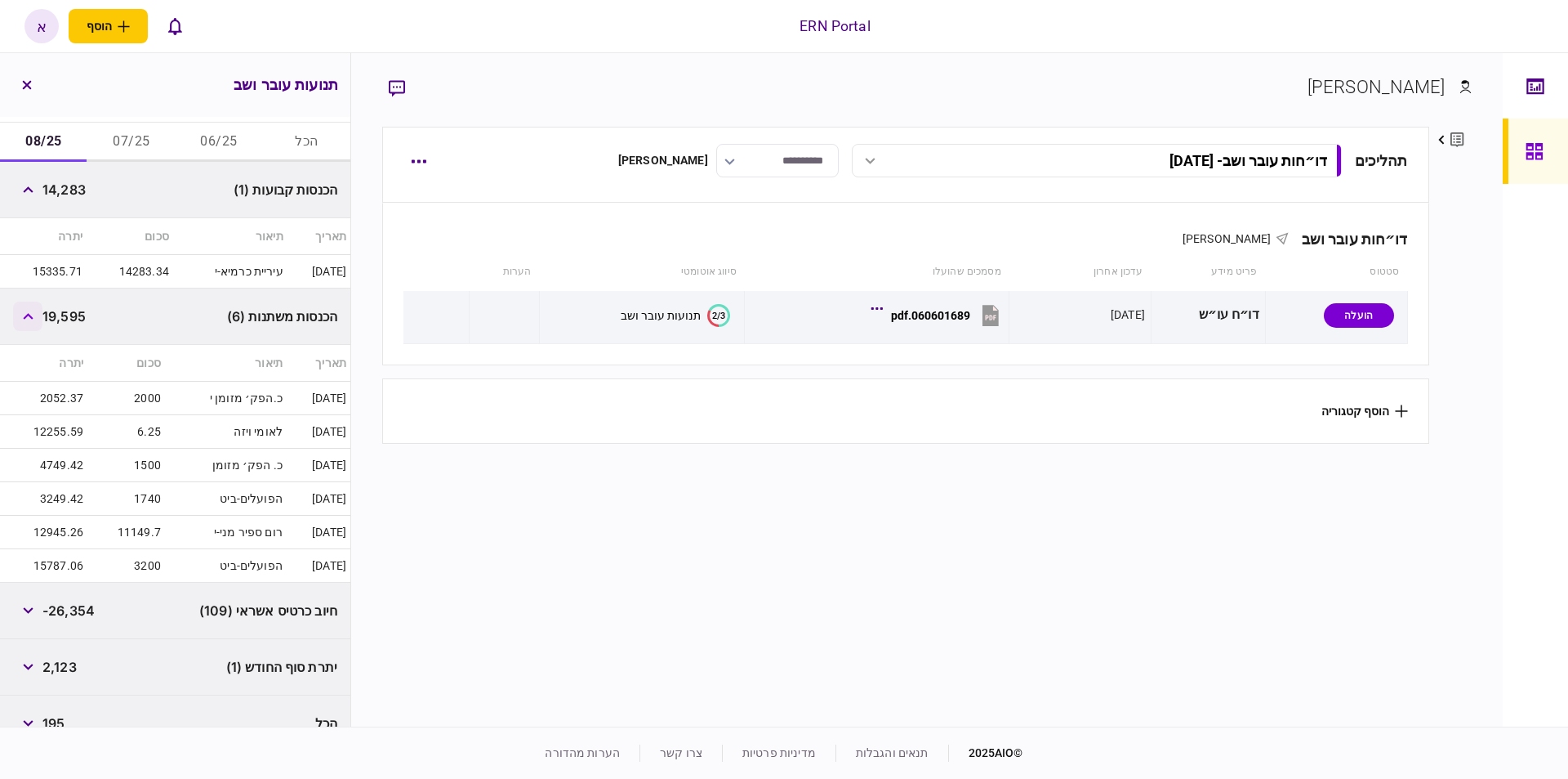
click at [33, 315] on icon "button" at bounding box center [28, 316] width 11 height 6
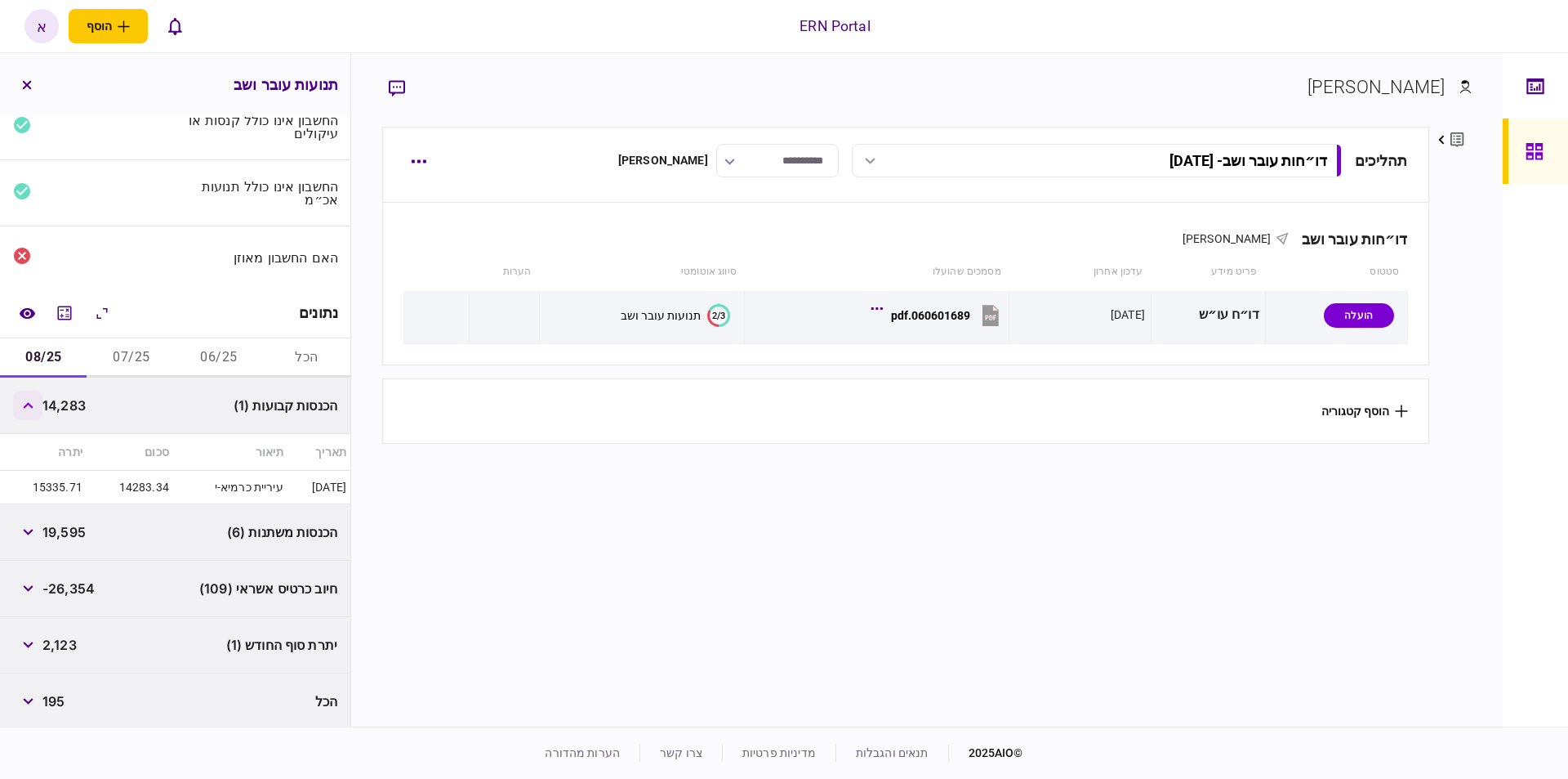
click at [41, 407] on button "button" at bounding box center [28, 405] width 30 height 30
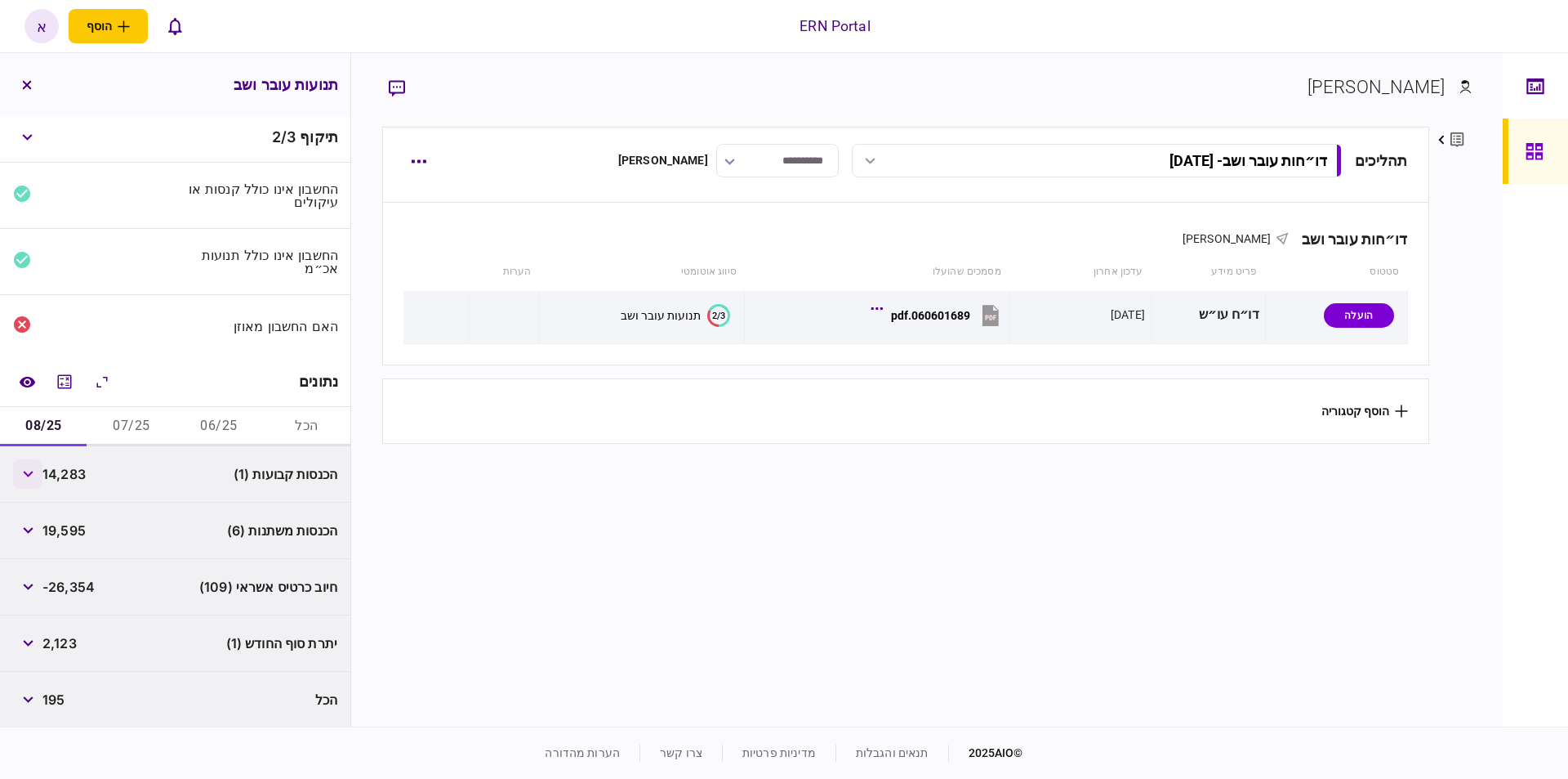
scroll to position [3, 0]
click at [136, 418] on button "07/25" at bounding box center [131, 429] width 87 height 40
click at [199, 423] on button "06/25" at bounding box center [219, 429] width 87 height 40
